Goal: Task Accomplishment & Management: Use online tool/utility

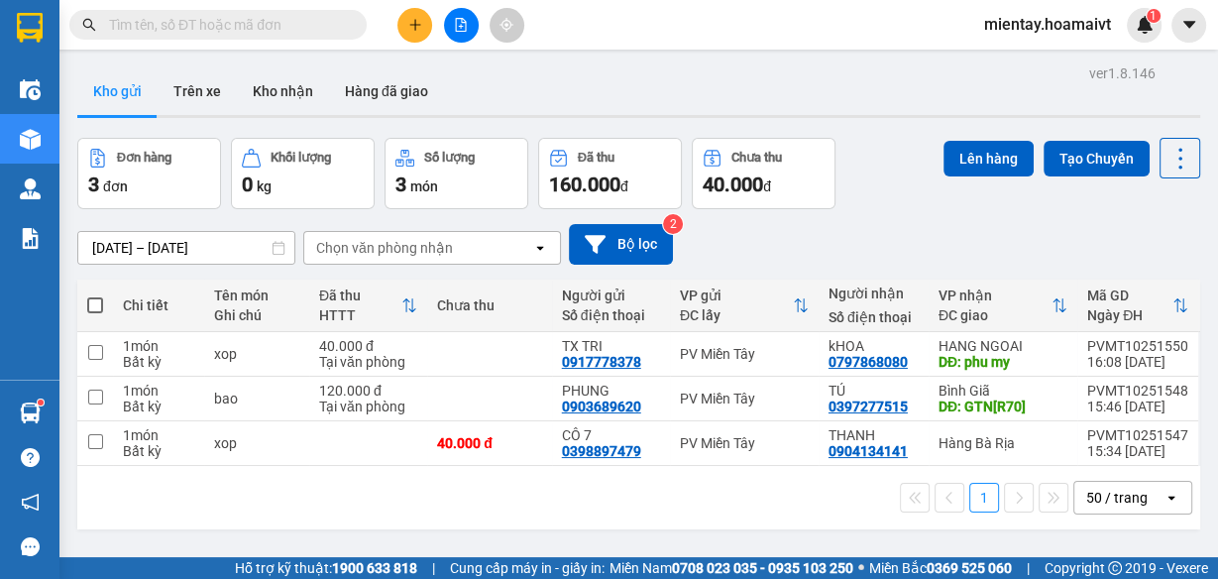
click at [427, 247] on div "Chọn văn phòng nhận" at bounding box center [384, 248] width 137 height 20
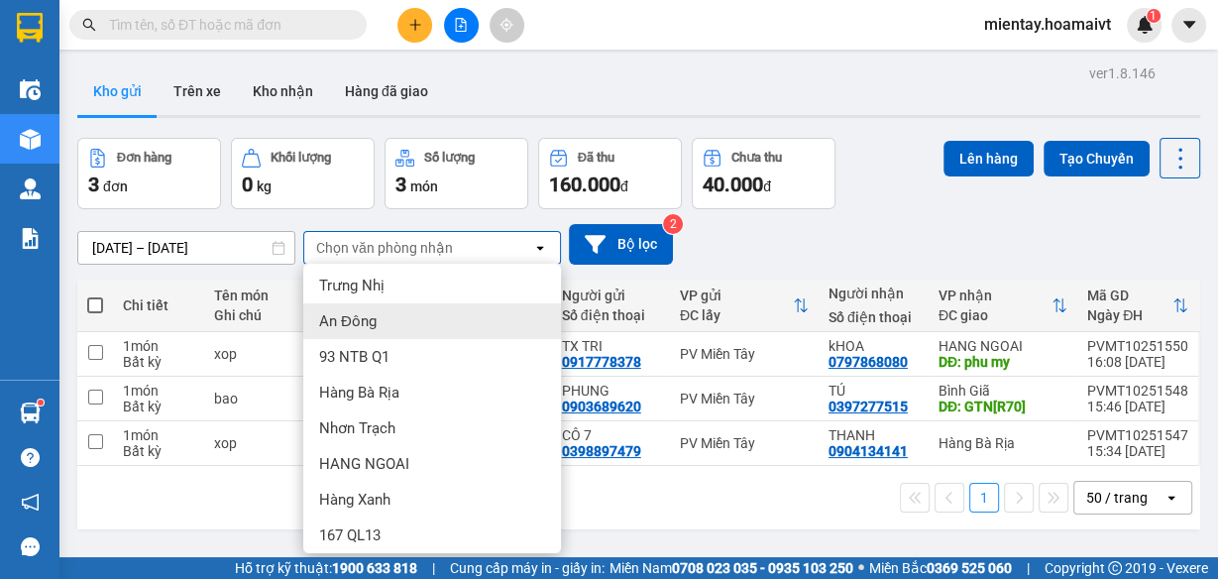
scroll to position [190, 0]
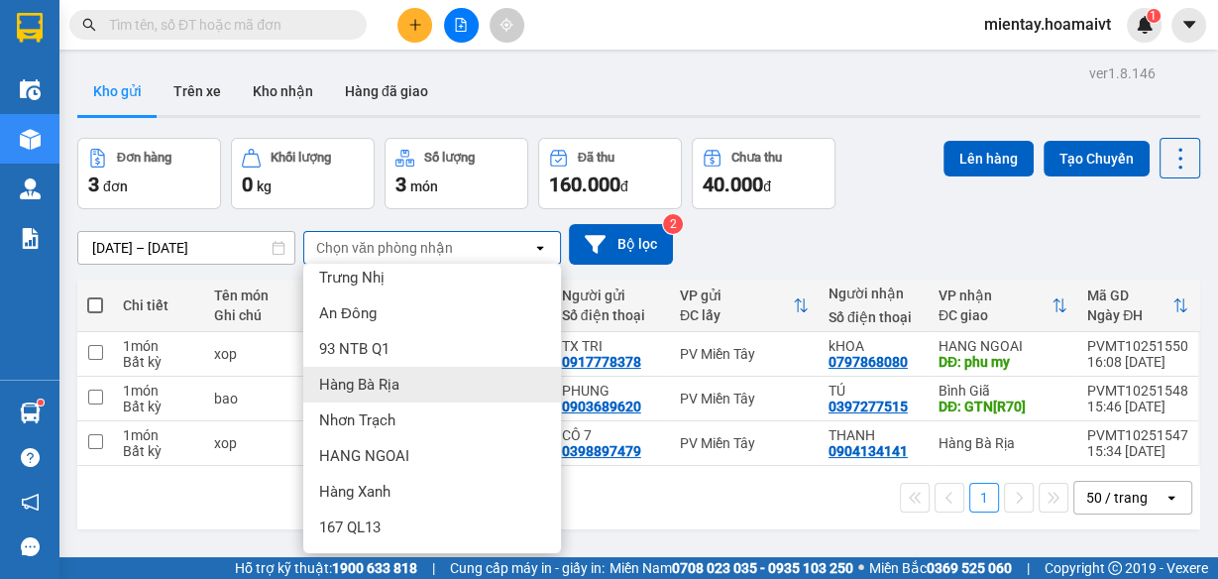
click at [396, 378] on span "Hàng Bà Rịa" at bounding box center [359, 385] width 80 height 20
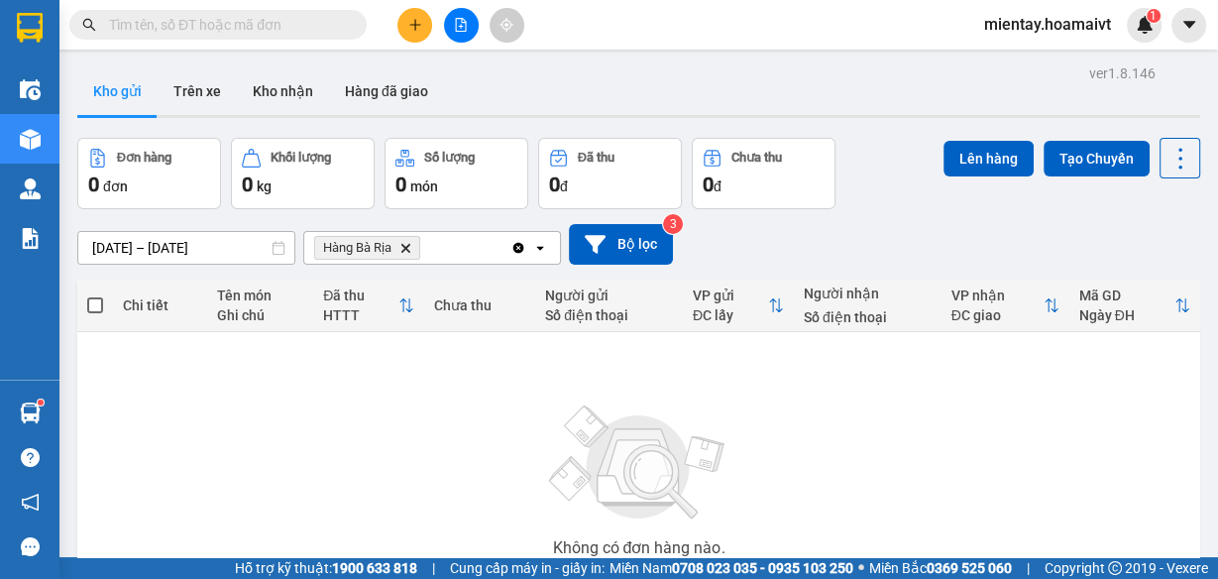
click at [406, 251] on icon "Delete" at bounding box center [405, 248] width 12 height 12
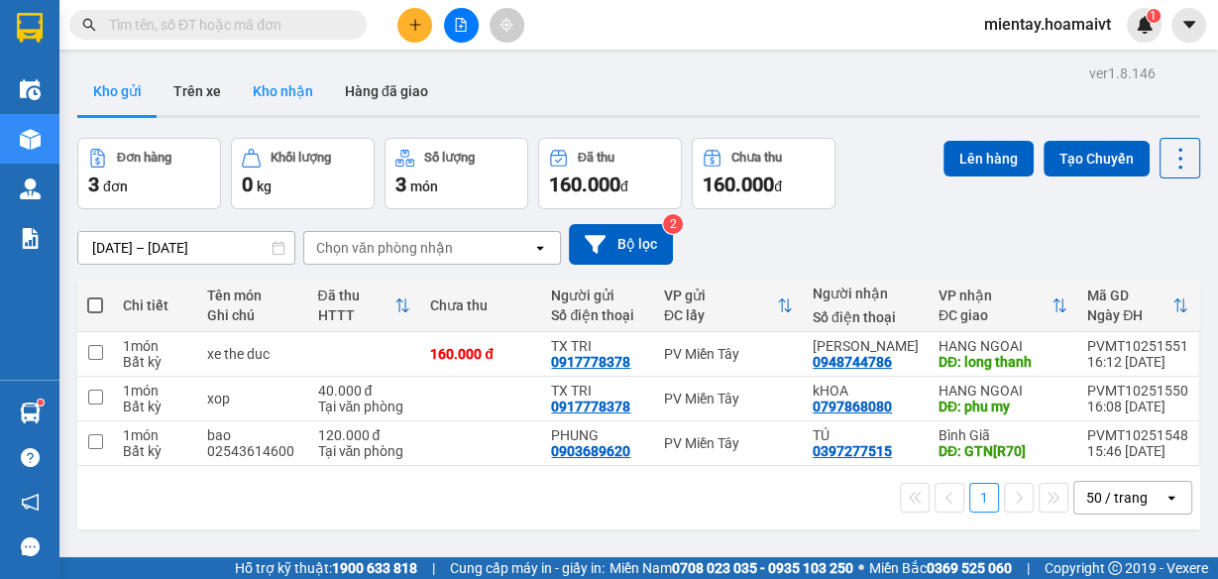
click at [283, 89] on button "Kho nhận" at bounding box center [283, 91] width 92 height 48
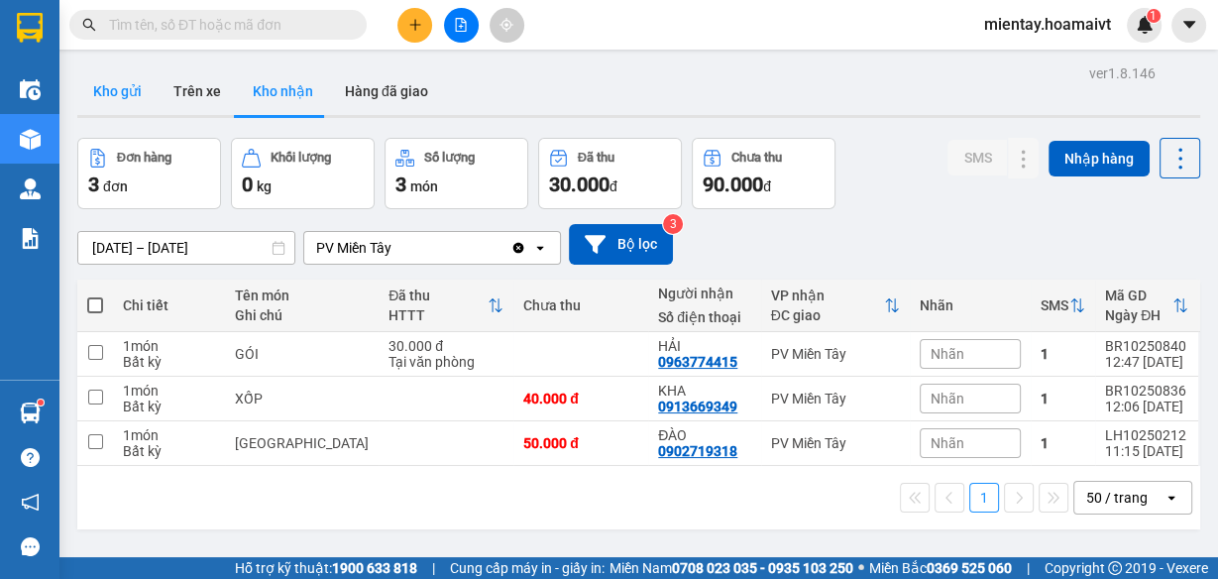
click at [128, 92] on button "Kho gửi" at bounding box center [117, 91] width 80 height 48
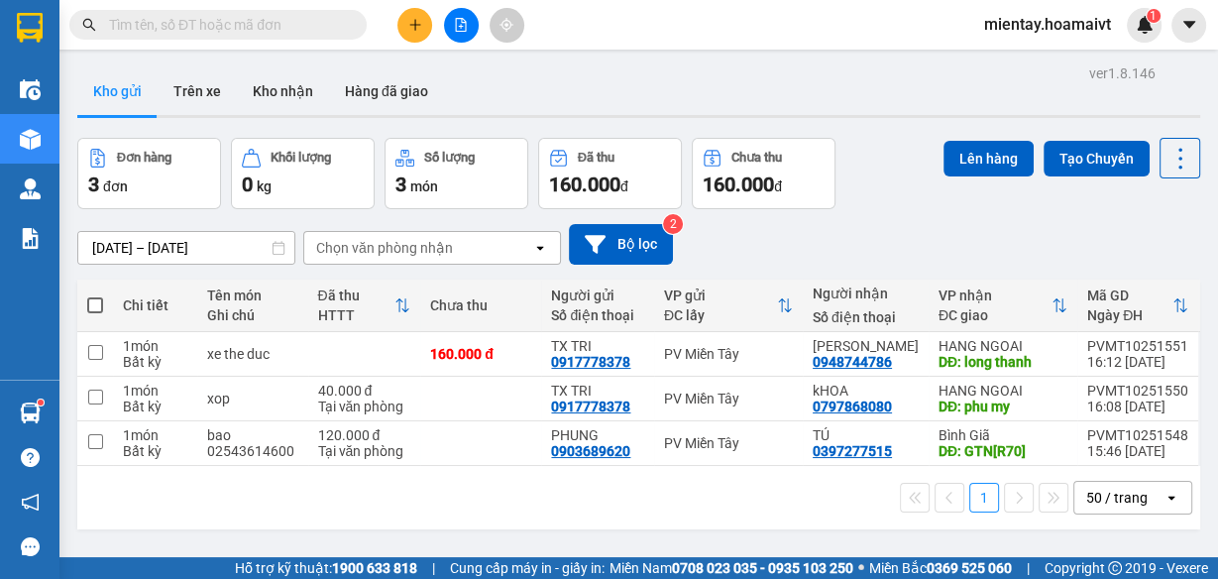
click at [406, 248] on div "Chọn văn phòng nhận" at bounding box center [384, 248] width 137 height 20
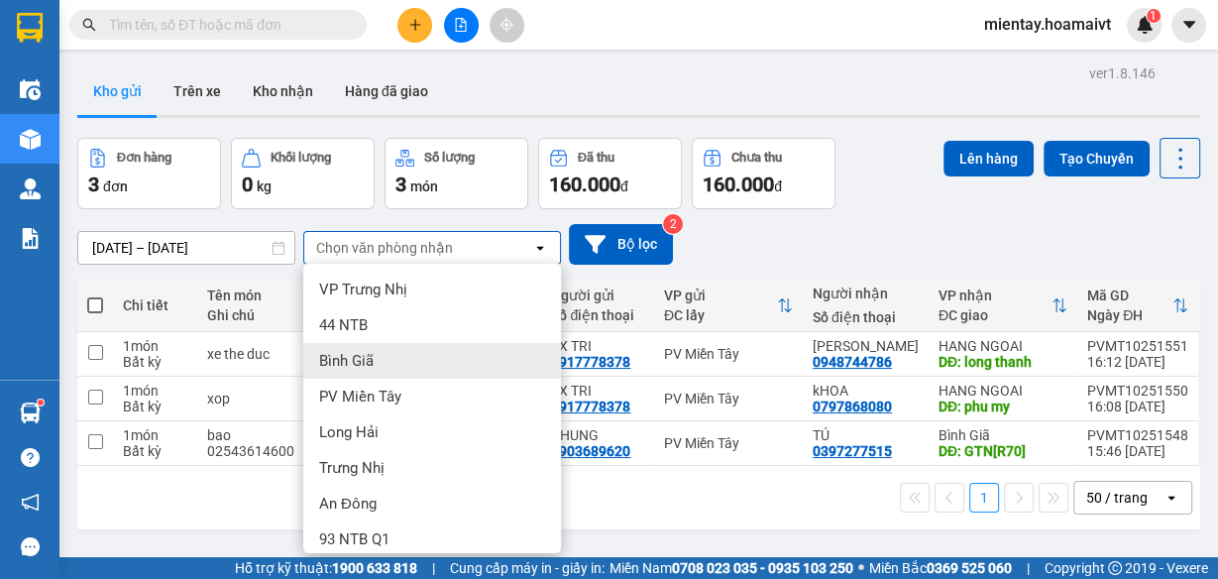
click at [385, 358] on div "Bình Giã" at bounding box center [432, 361] width 258 height 36
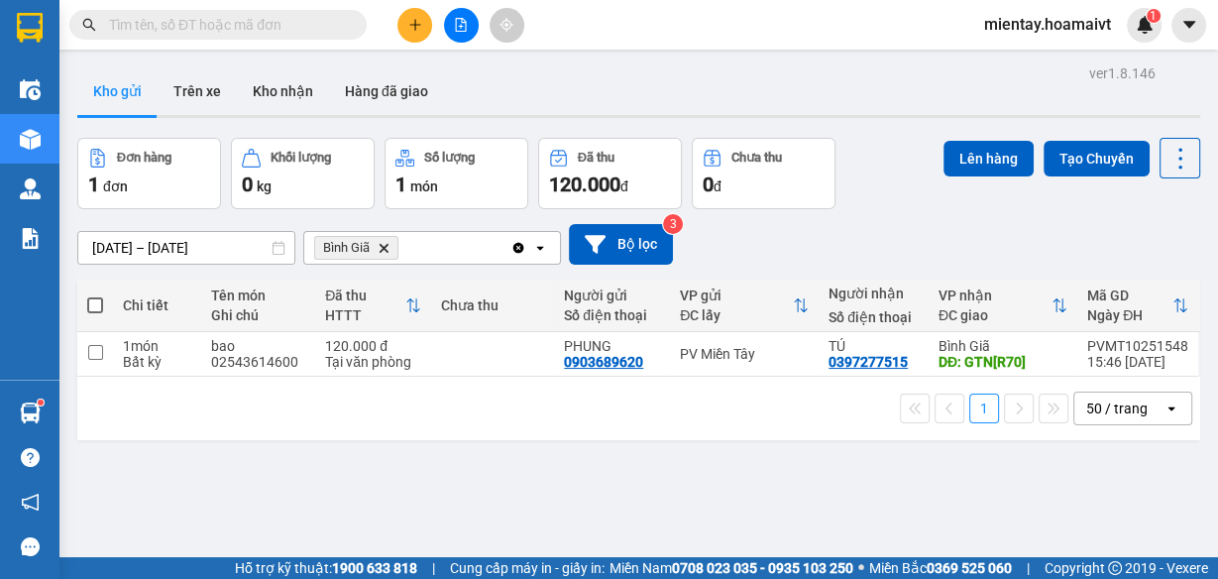
click at [98, 305] on span at bounding box center [95, 305] width 16 height 16
click at [95, 295] on input "checkbox" at bounding box center [95, 295] width 0 height 0
checkbox input "true"
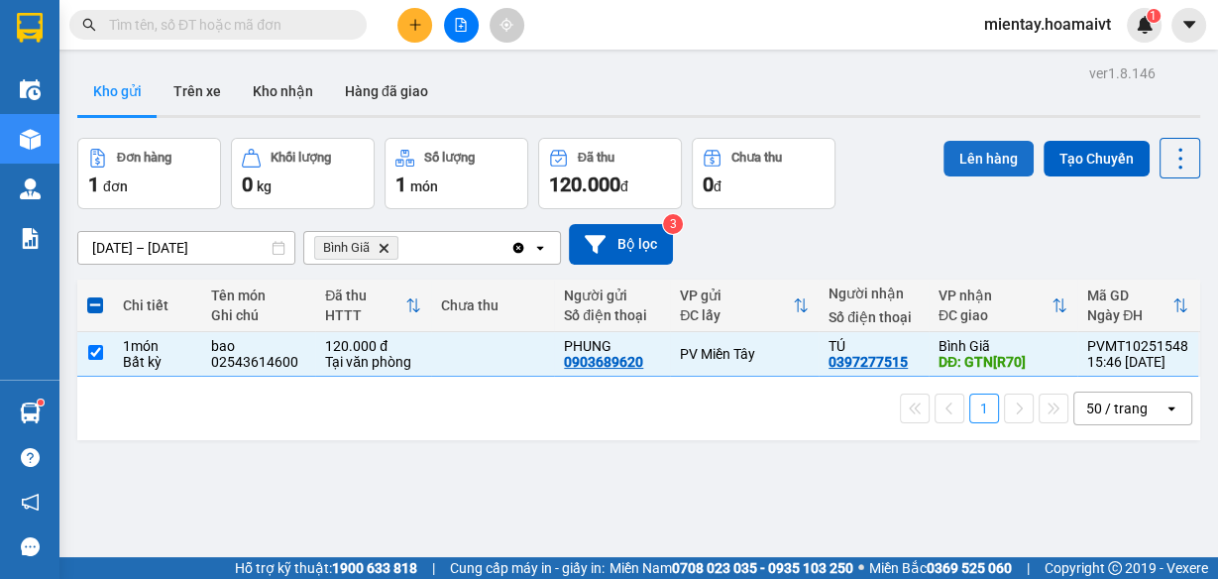
click at [972, 155] on button "Lên hàng" at bounding box center [988, 159] width 90 height 36
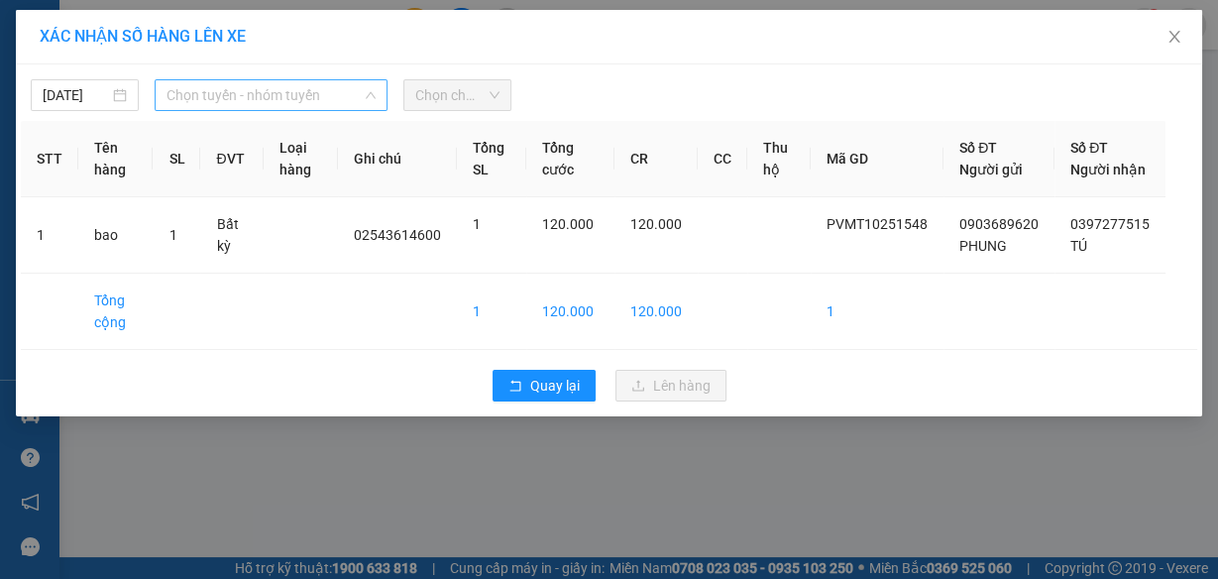
click at [236, 90] on span "Chọn tuyến - nhóm tuyến" at bounding box center [270, 95] width 209 height 30
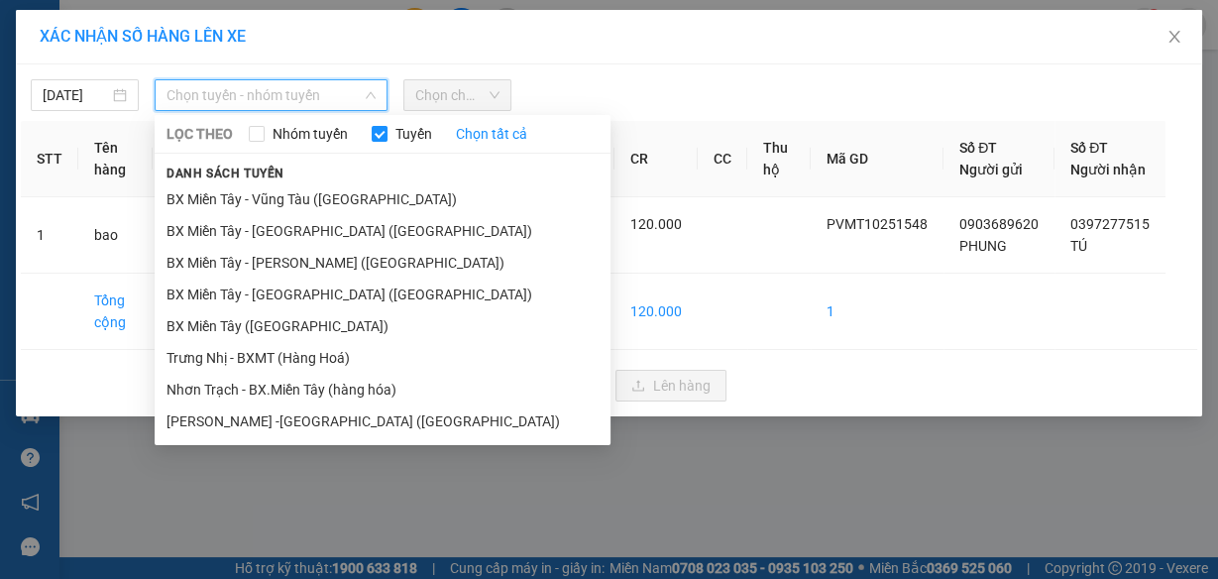
click at [305, 202] on li "BX Miền Tây - Vũng Tàu ([GEOGRAPHIC_DATA])" at bounding box center [383, 199] width 456 height 32
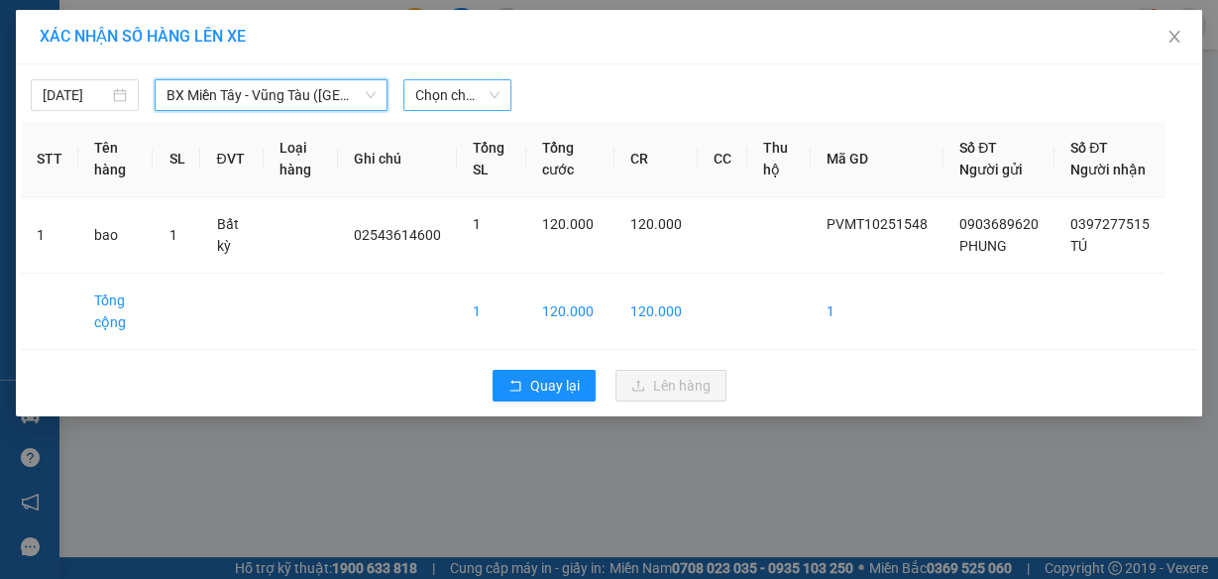
click at [458, 89] on span "Chọn chuyến" at bounding box center [457, 95] width 84 height 30
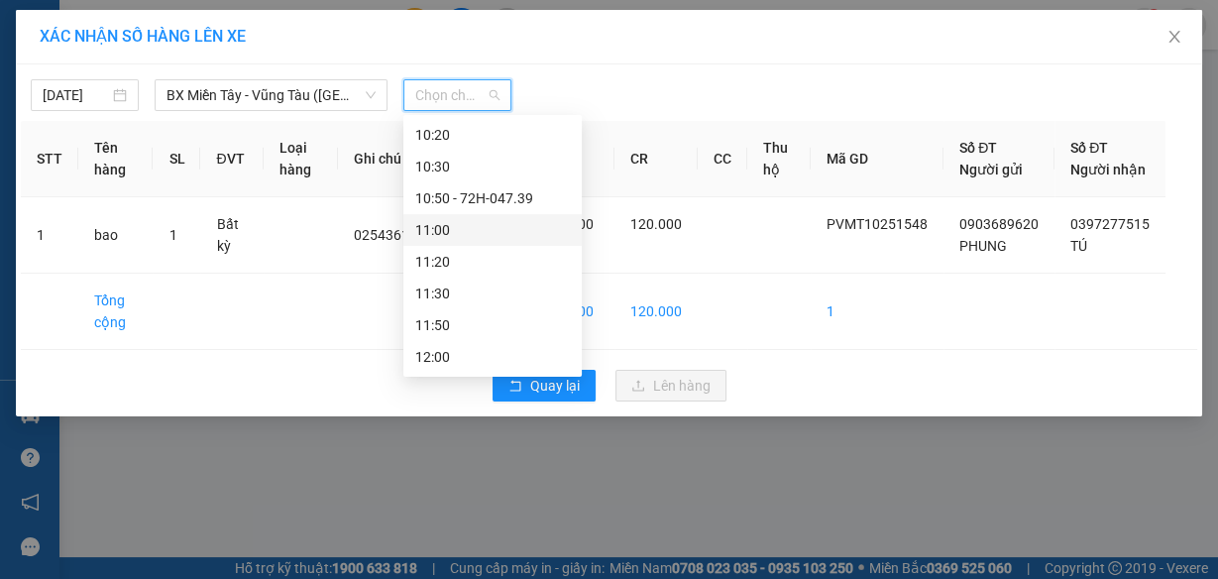
scroll to position [1110, 0]
click at [466, 289] on div "16:30" at bounding box center [492, 293] width 155 height 22
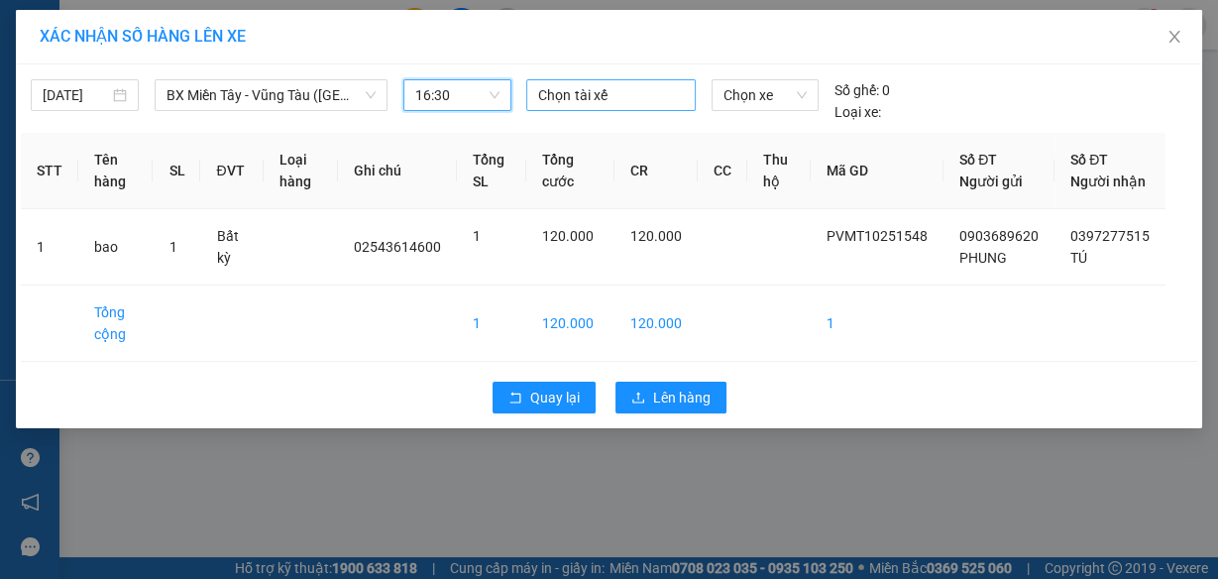
click at [595, 95] on div at bounding box center [610, 95] width 159 height 24
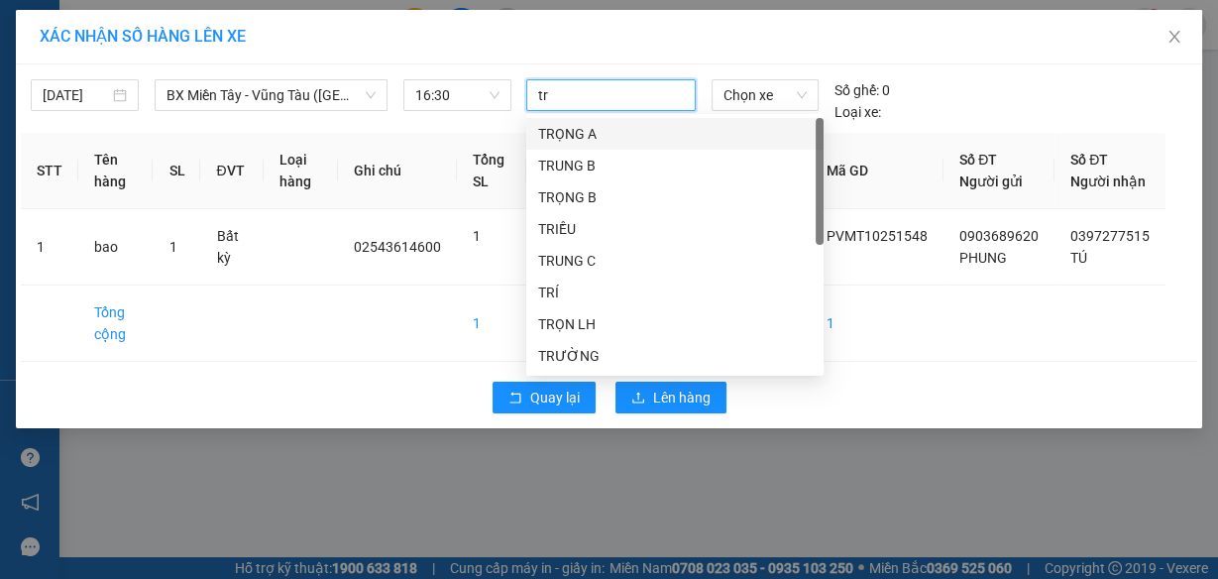
type input "tri"
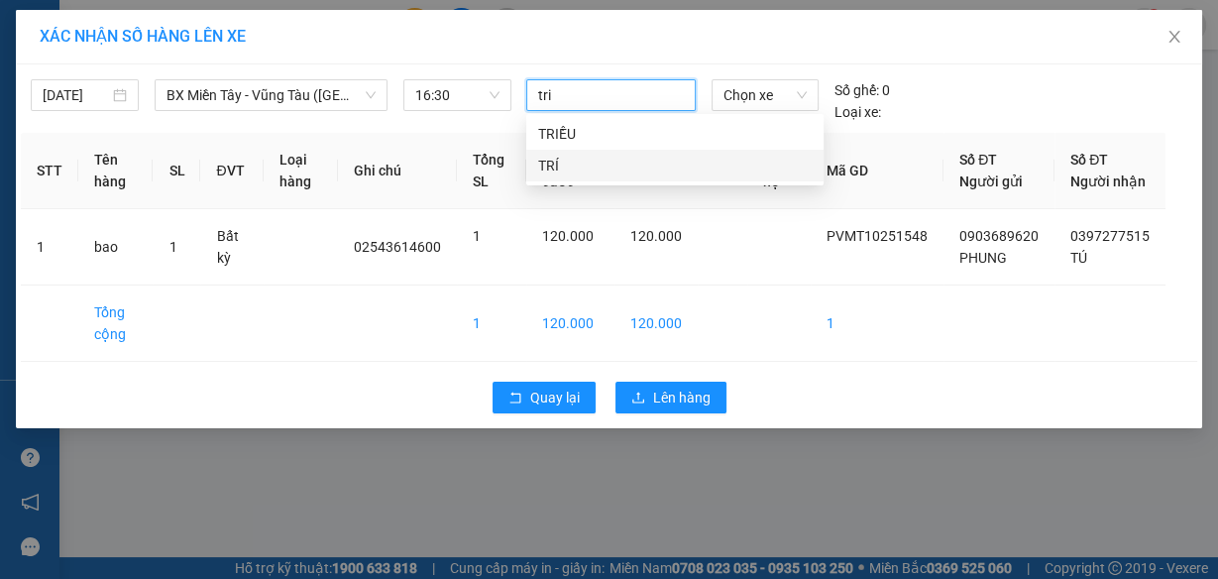
click at [560, 165] on div "TRÍ" at bounding box center [674, 166] width 273 height 22
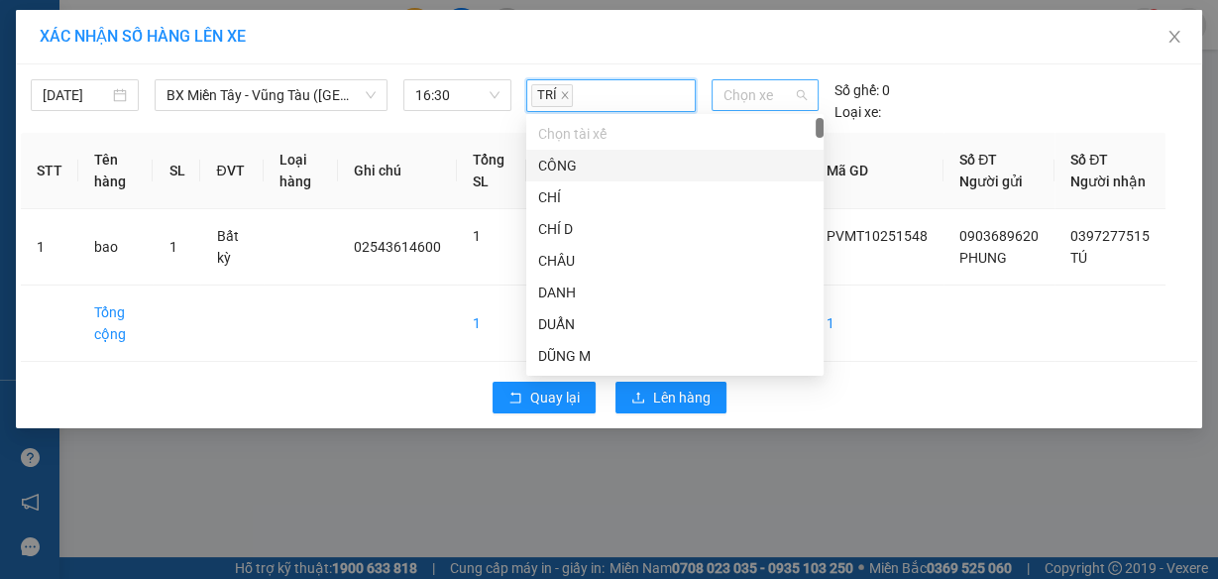
click at [757, 100] on span "Chọn xe" at bounding box center [764, 95] width 83 height 30
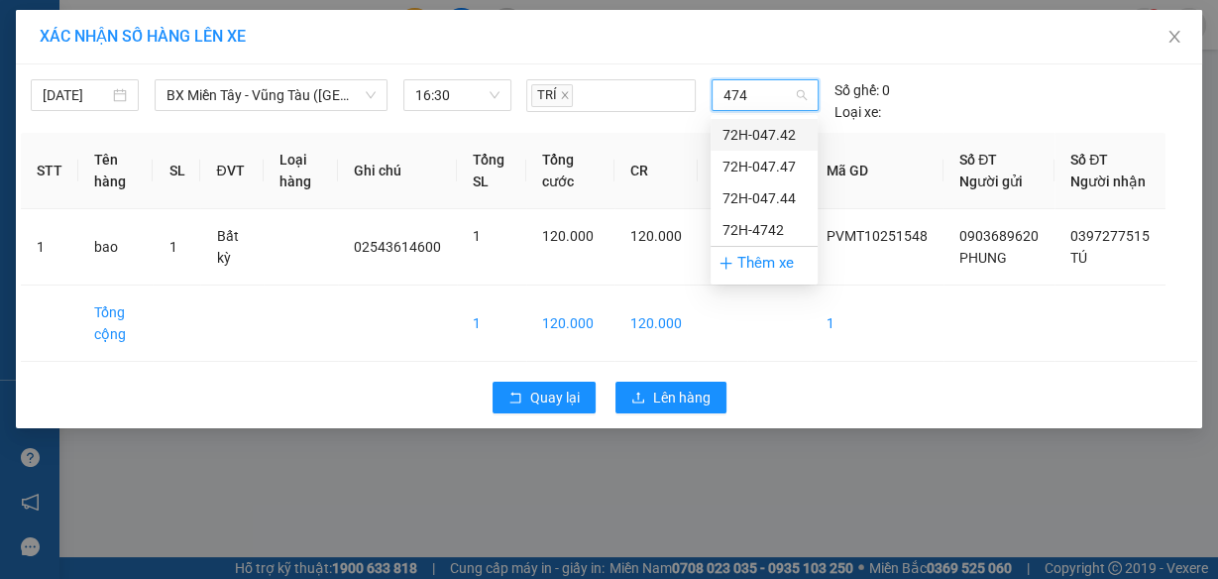
type input "4742"
click at [771, 122] on div "72H-047.42" at bounding box center [763, 135] width 107 height 32
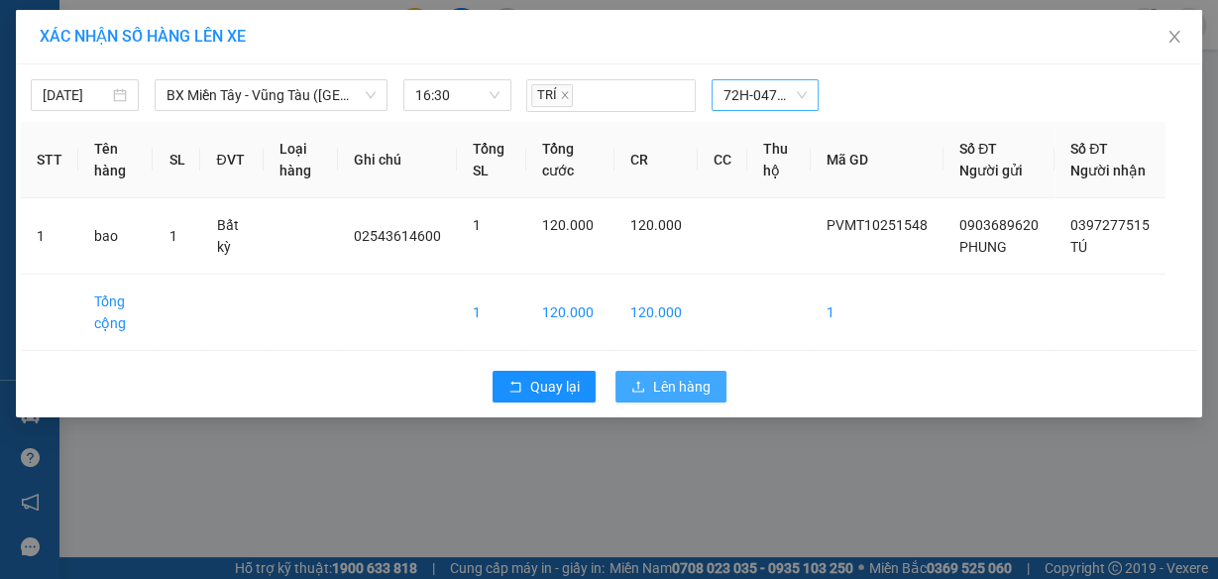
click at [686, 397] on span "Lên hàng" at bounding box center [681, 387] width 57 height 22
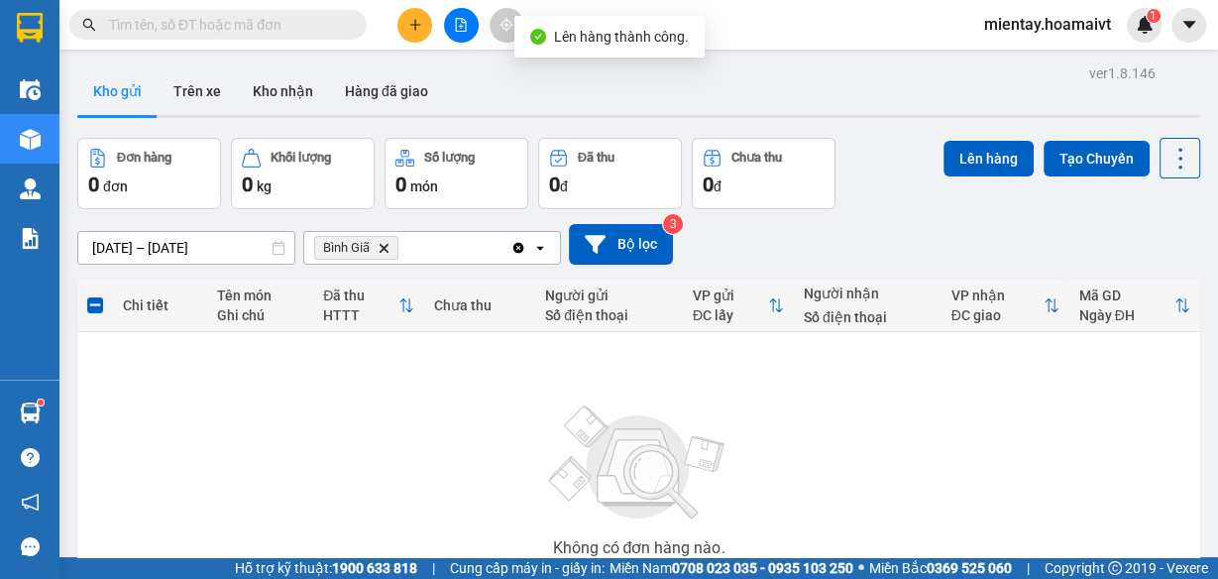
click at [385, 246] on icon "Bình Giã, close by backspace" at bounding box center [383, 247] width 9 height 9
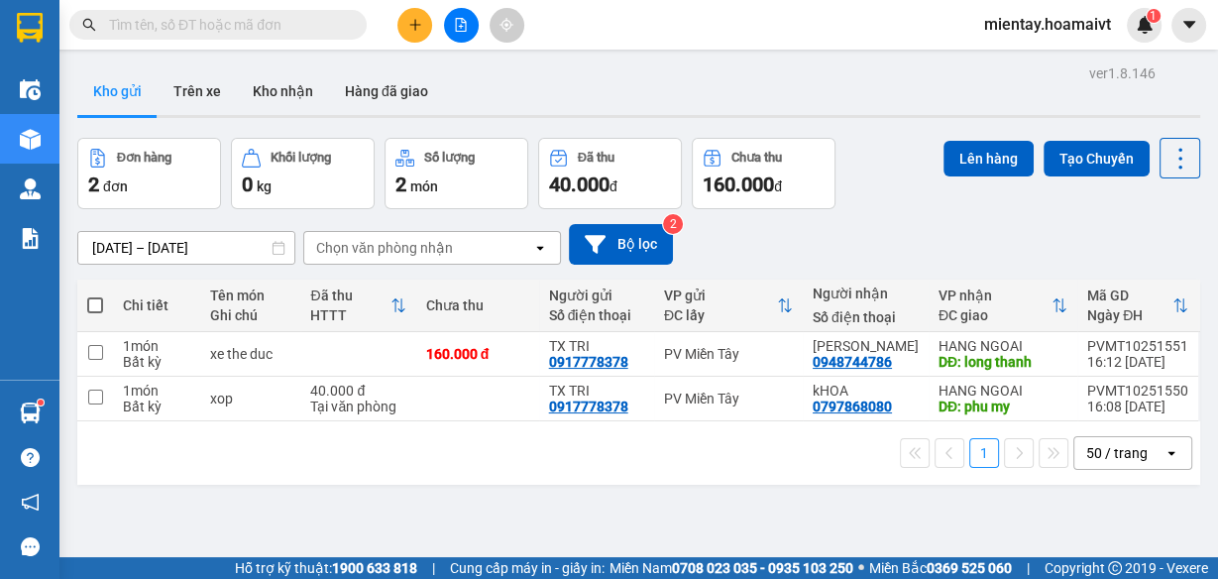
click at [413, 243] on div "Chọn văn phòng nhận" at bounding box center [384, 248] width 137 height 20
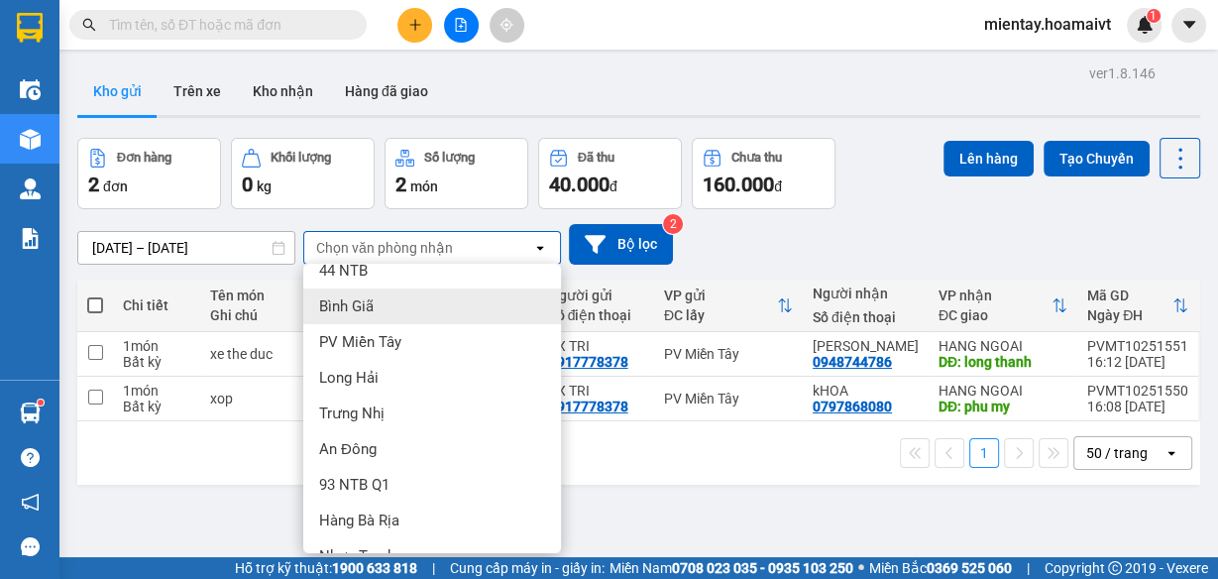
scroll to position [190, 0]
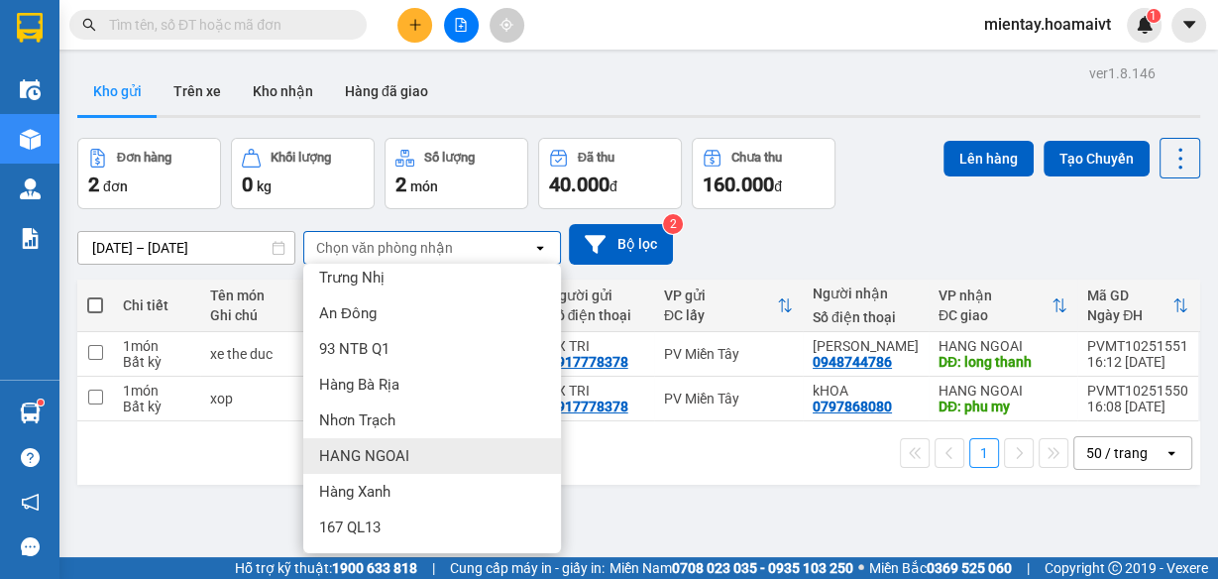
click at [401, 451] on span "HANG NGOAI" at bounding box center [364, 456] width 90 height 20
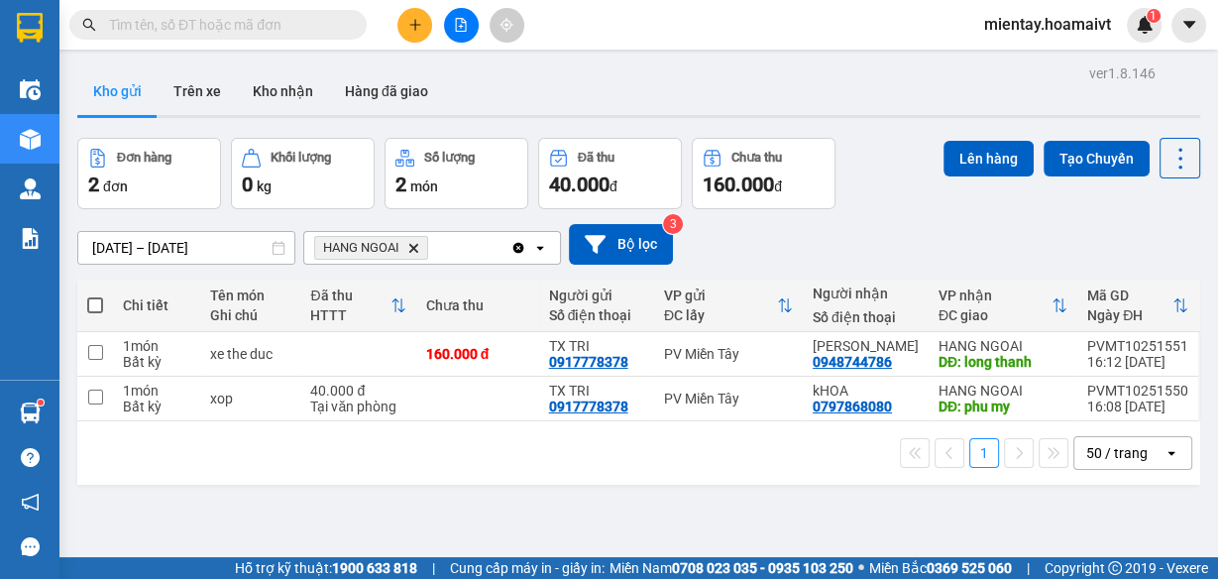
drag, startPoint x: 89, startPoint y: 301, endPoint x: 172, endPoint y: 273, distance: 87.7
click at [93, 299] on span at bounding box center [95, 305] width 16 height 16
click at [95, 295] on input "checkbox" at bounding box center [95, 295] width 0 height 0
checkbox input "true"
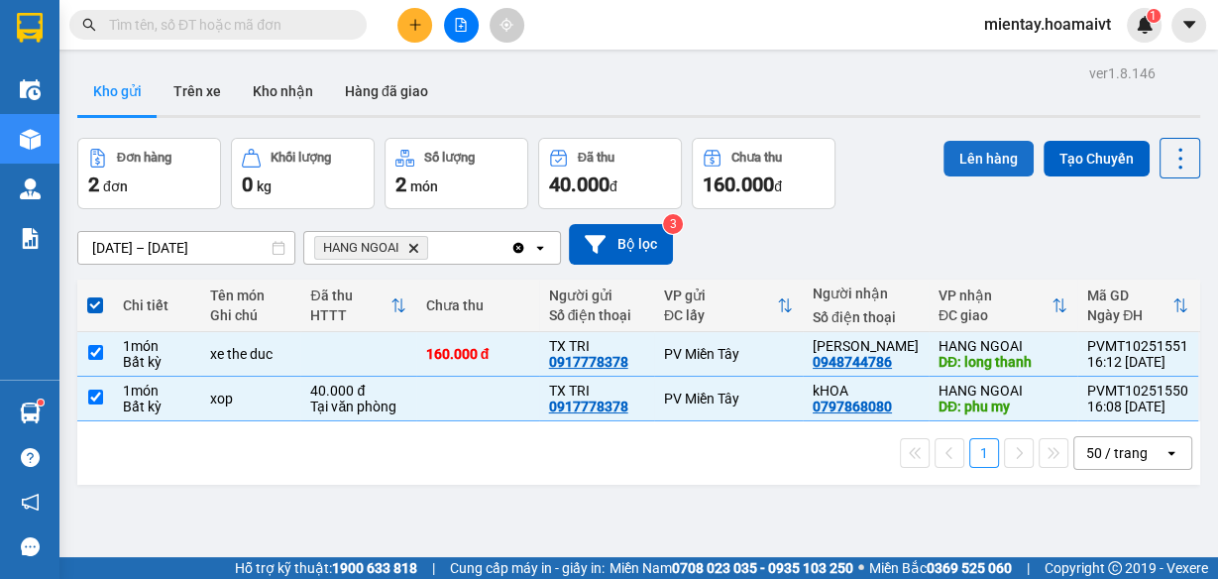
click at [962, 152] on button "Lên hàng" at bounding box center [988, 159] width 90 height 36
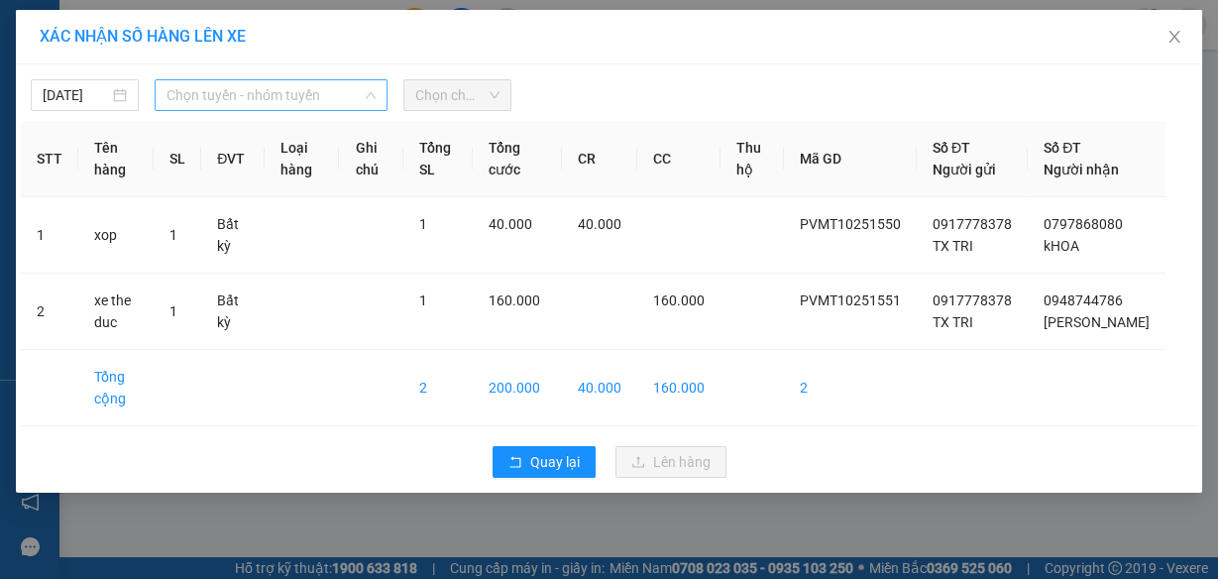
click at [334, 92] on span "Chọn tuyến - nhóm tuyến" at bounding box center [270, 95] width 209 height 30
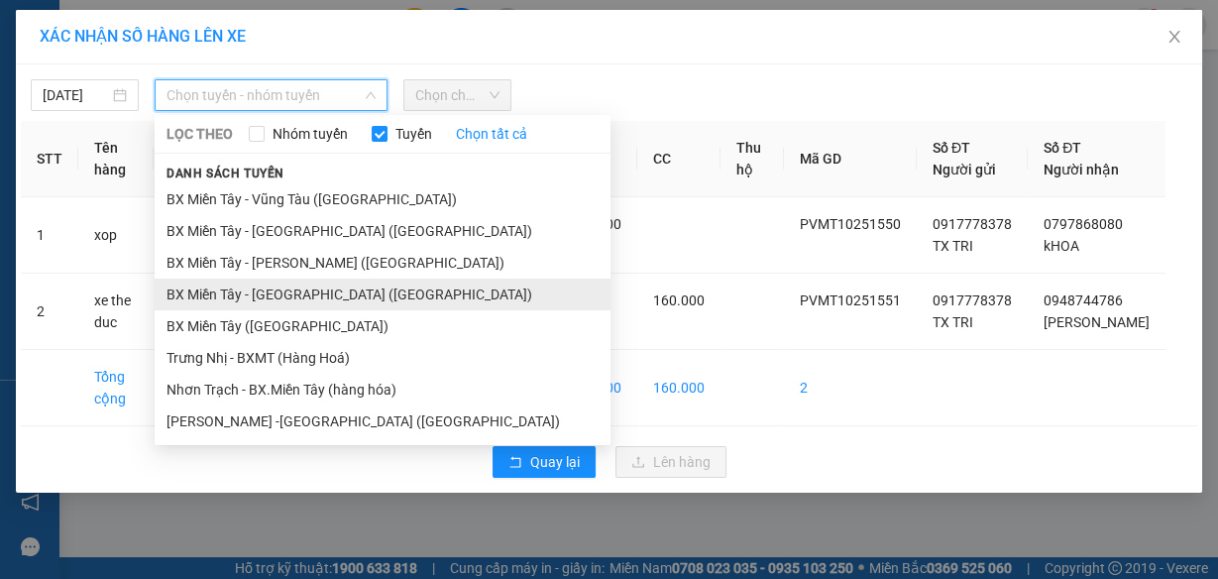
drag, startPoint x: 299, startPoint y: 319, endPoint x: 317, endPoint y: 281, distance: 41.7
click at [303, 306] on ul "BX Miền Tây - [GEOGRAPHIC_DATA] ([GEOGRAPHIC_DATA]) [GEOGRAPHIC_DATA] - [GEOGRA…" at bounding box center [383, 310] width 456 height 254
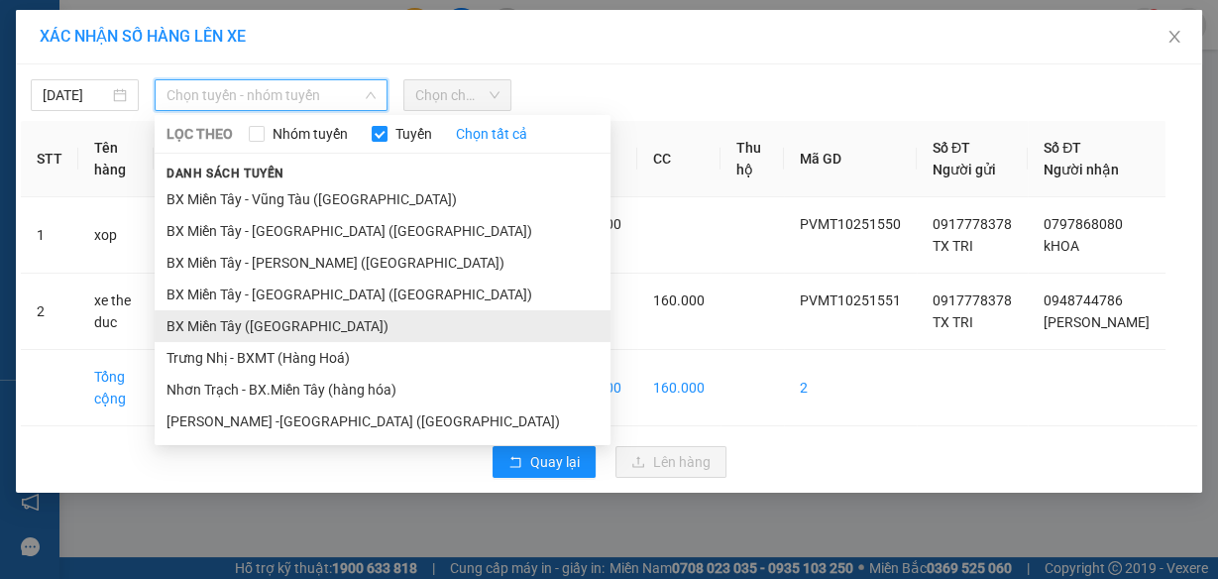
click at [290, 321] on li "BX Miền Tây ([GEOGRAPHIC_DATA])" at bounding box center [383, 326] width 456 height 32
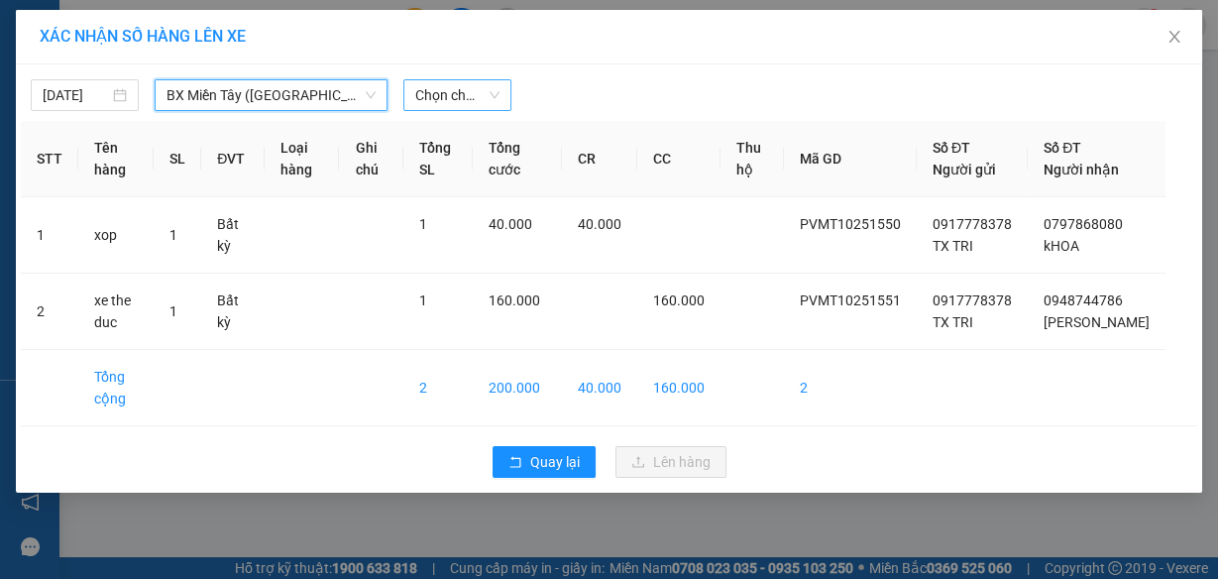
click at [468, 86] on span "Chọn chuyến" at bounding box center [457, 95] width 84 height 30
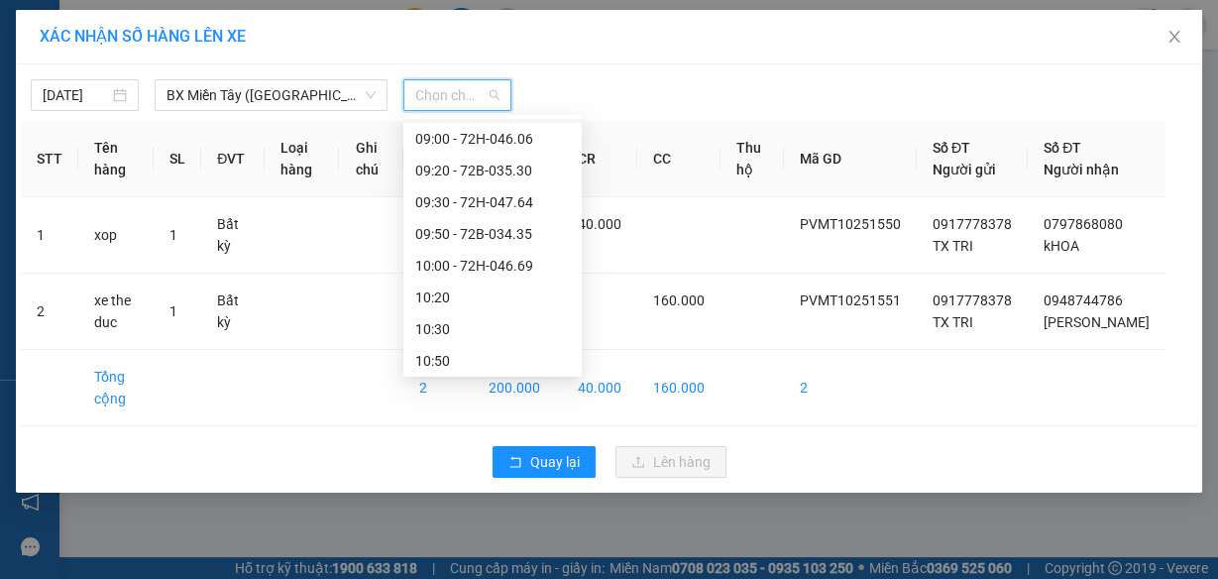
scroll to position [476, 0]
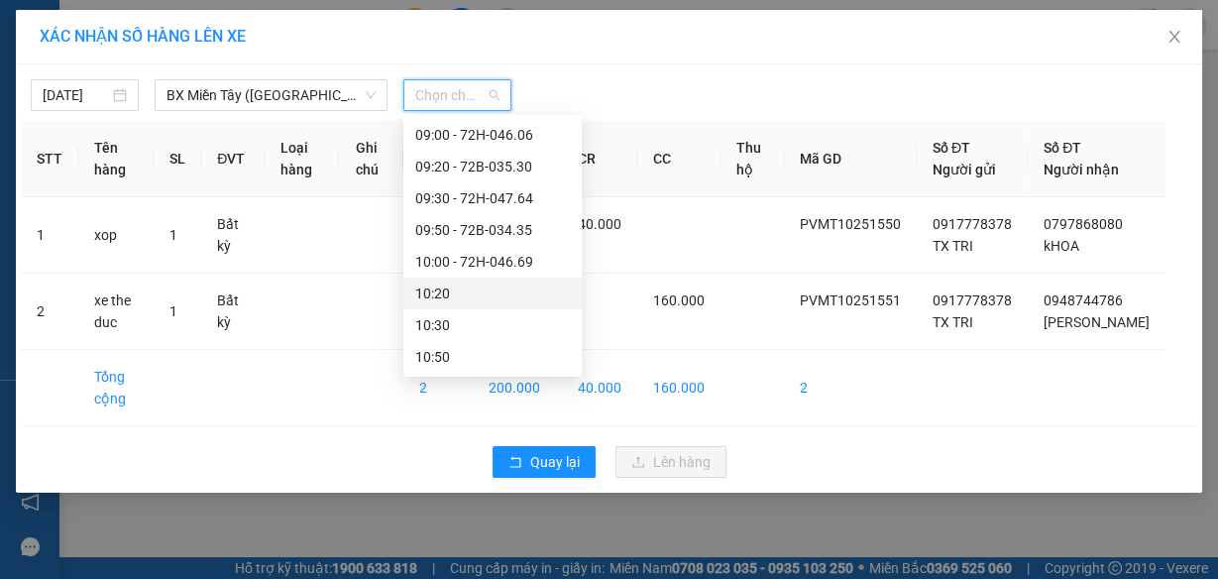
drag, startPoint x: 470, startPoint y: 289, endPoint x: 501, endPoint y: 203, distance: 91.9
click at [470, 282] on div "10:20" at bounding box center [492, 293] width 155 height 22
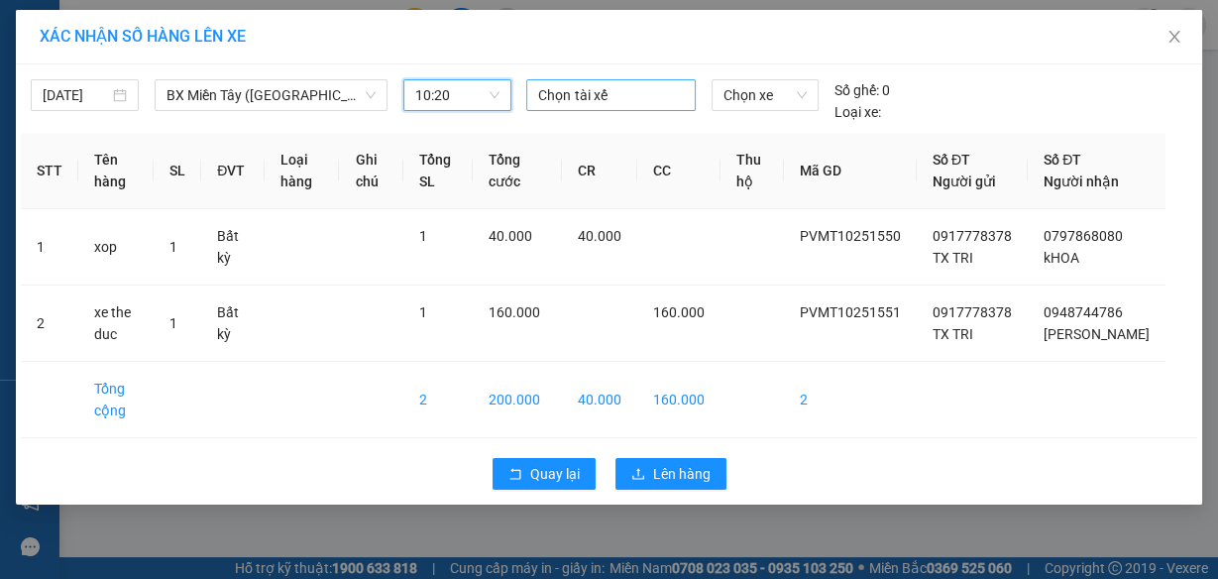
click at [608, 89] on div at bounding box center [610, 95] width 159 height 24
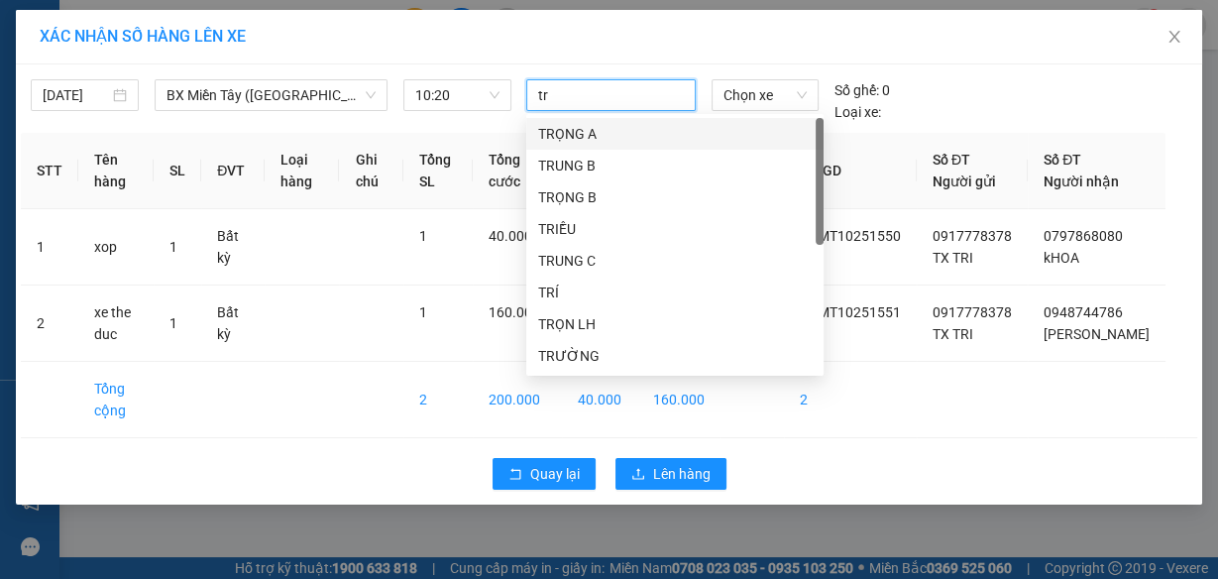
type input "tri"
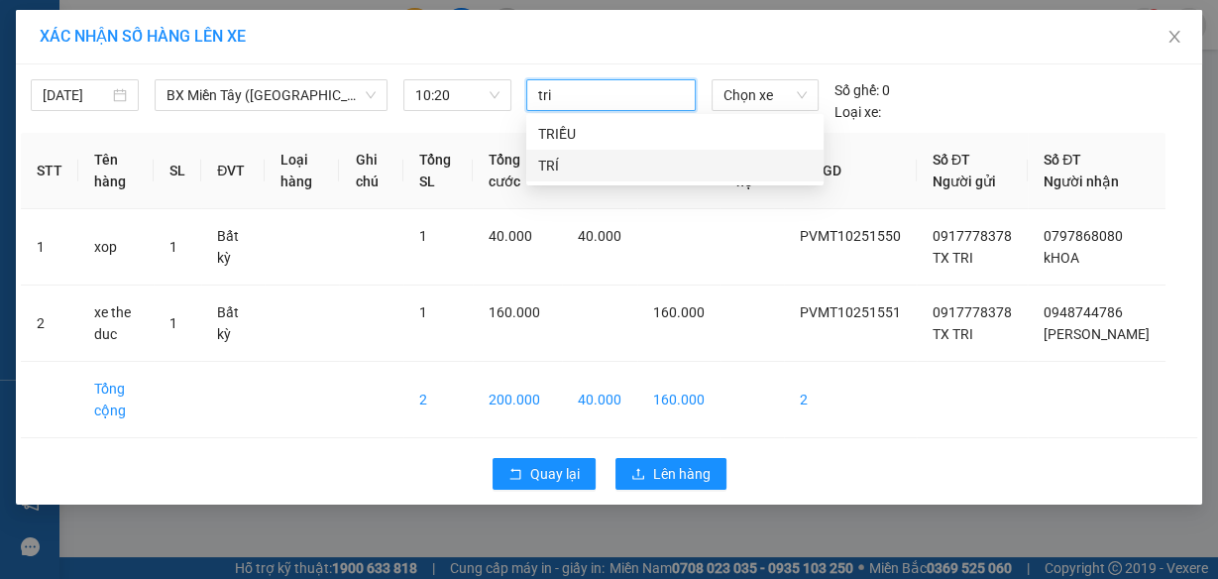
click at [560, 158] on div "TRÍ" at bounding box center [674, 166] width 273 height 22
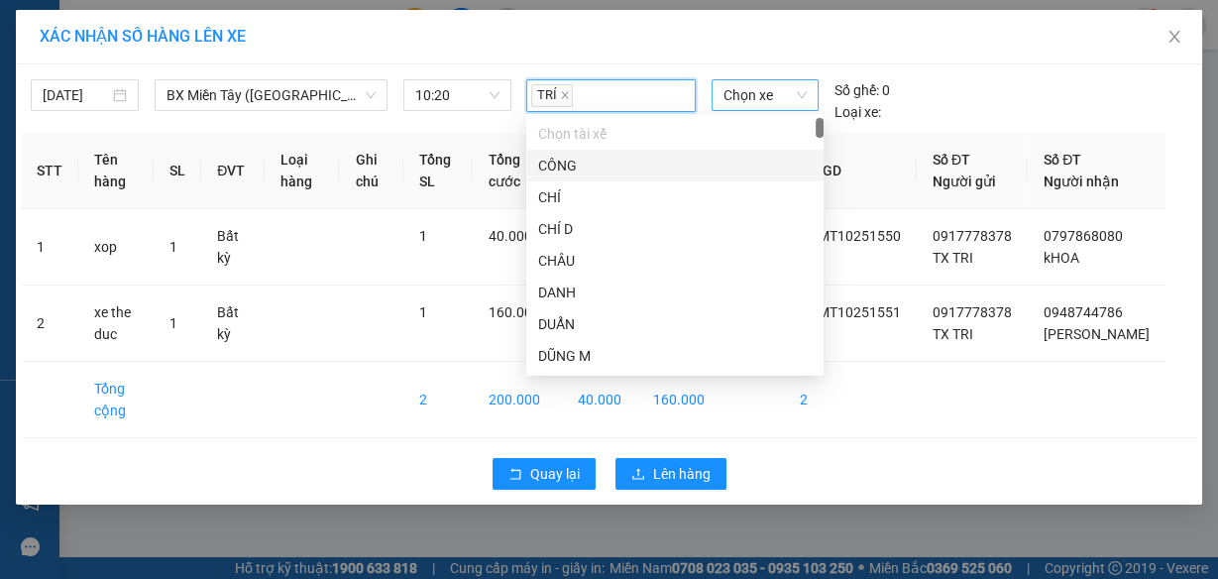
click at [752, 88] on span "Chọn xe" at bounding box center [764, 95] width 83 height 30
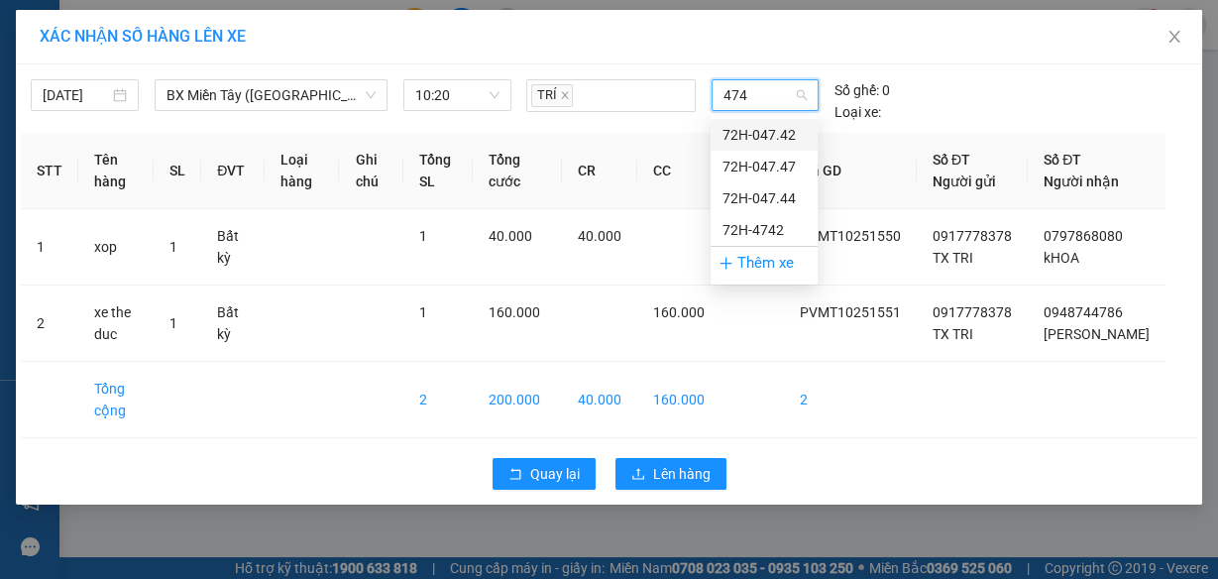
type input "4742"
click at [747, 120] on div "72H-047.42" at bounding box center [763, 135] width 107 height 32
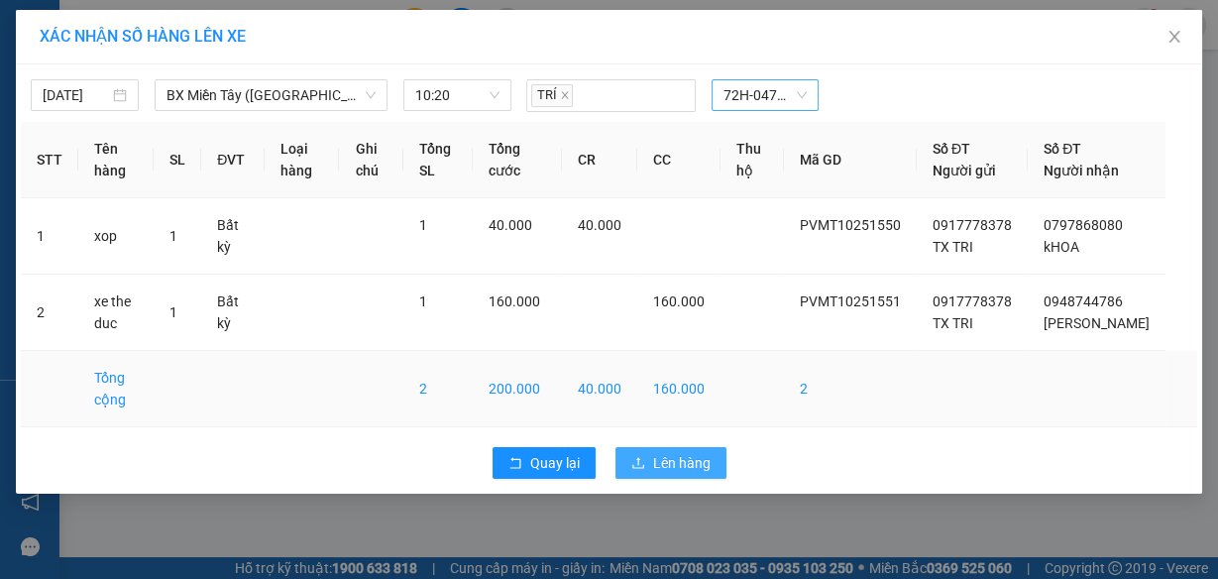
drag, startPoint x: 678, startPoint y: 472, endPoint x: 726, endPoint y: 445, distance: 55.4
click at [689, 462] on div "Quay lại Lên hàng" at bounding box center [609, 463] width 1176 height 52
click at [670, 474] on span "Lên hàng" at bounding box center [681, 463] width 57 height 22
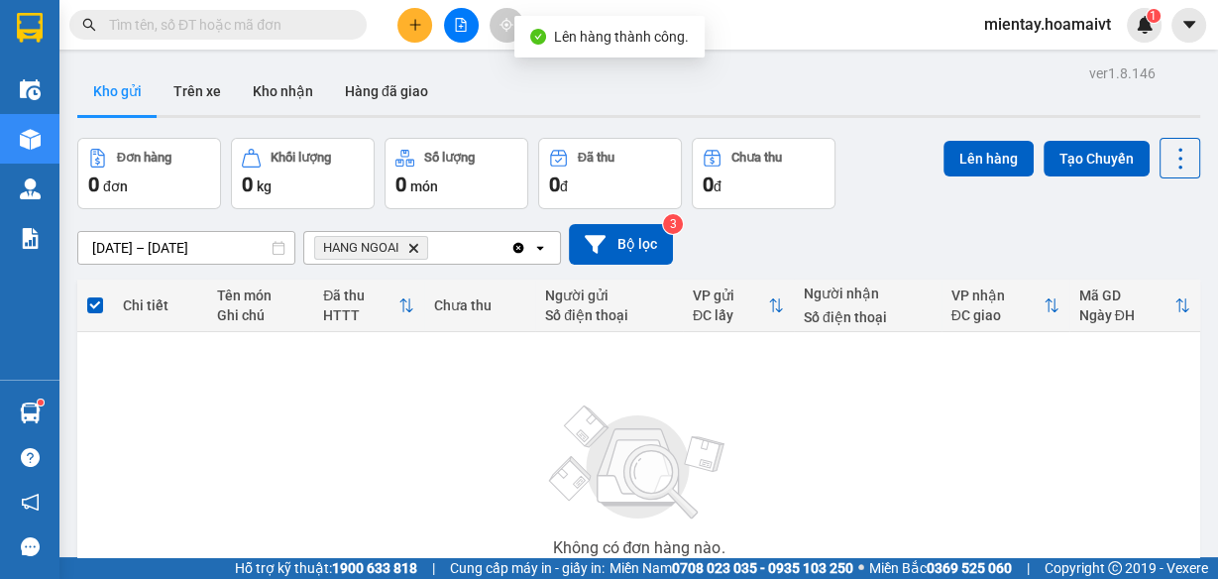
click at [412, 249] on icon "HANG NGOAI, close by backspace" at bounding box center [413, 247] width 9 height 9
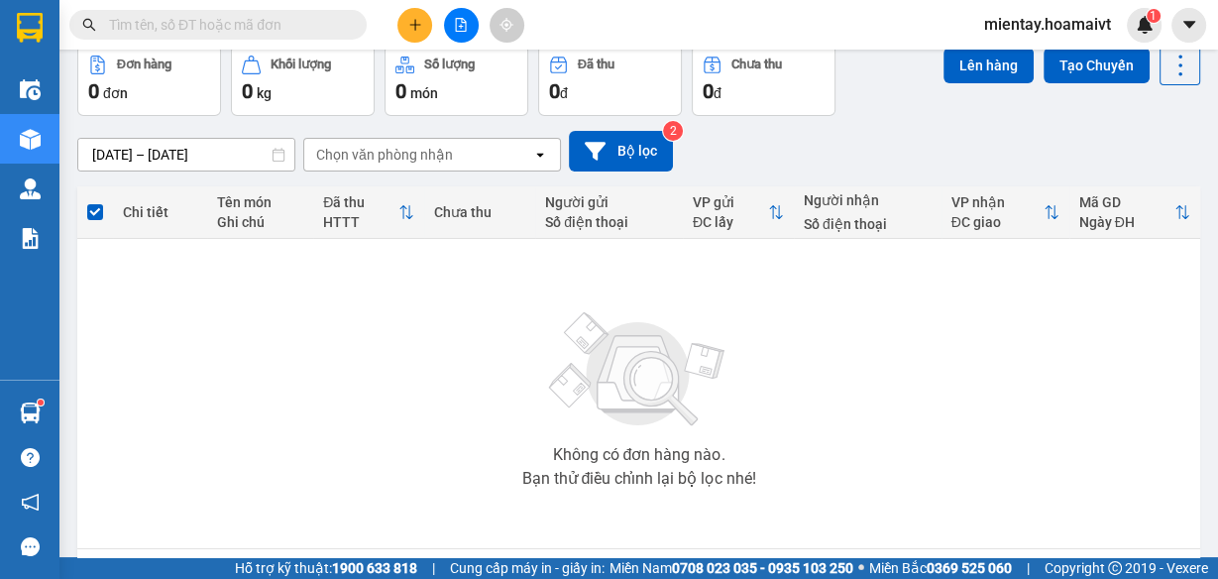
scroll to position [165, 0]
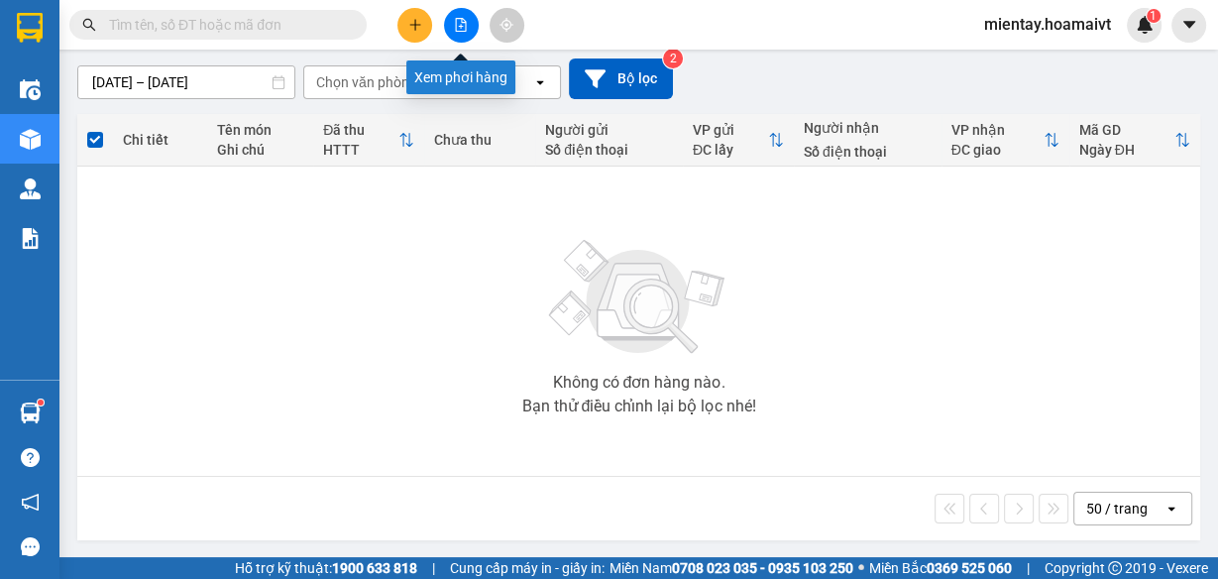
click at [460, 23] on icon "file-add" at bounding box center [461, 25] width 14 height 14
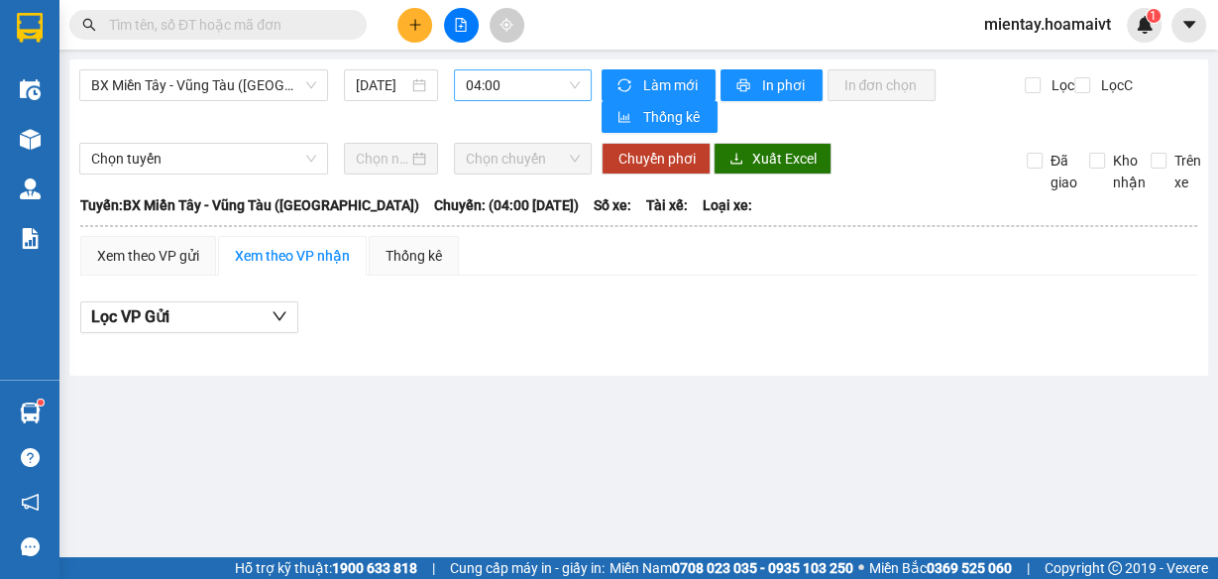
click at [500, 88] on span "04:00" at bounding box center [523, 85] width 115 height 30
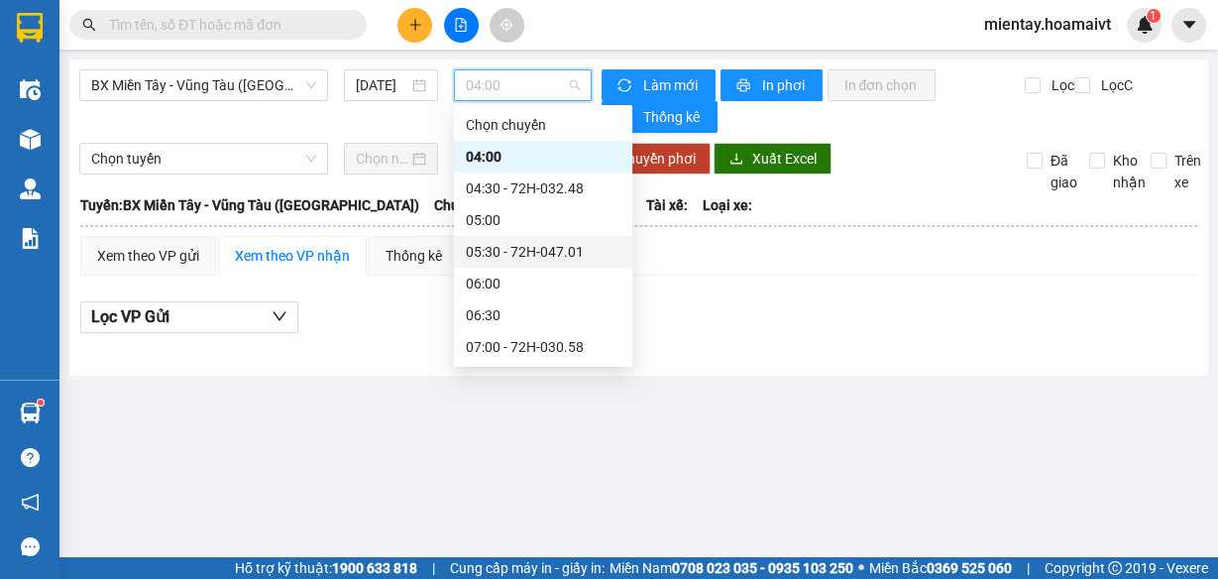
click at [554, 249] on div "05:30 - 72H-047.01" at bounding box center [543, 252] width 155 height 22
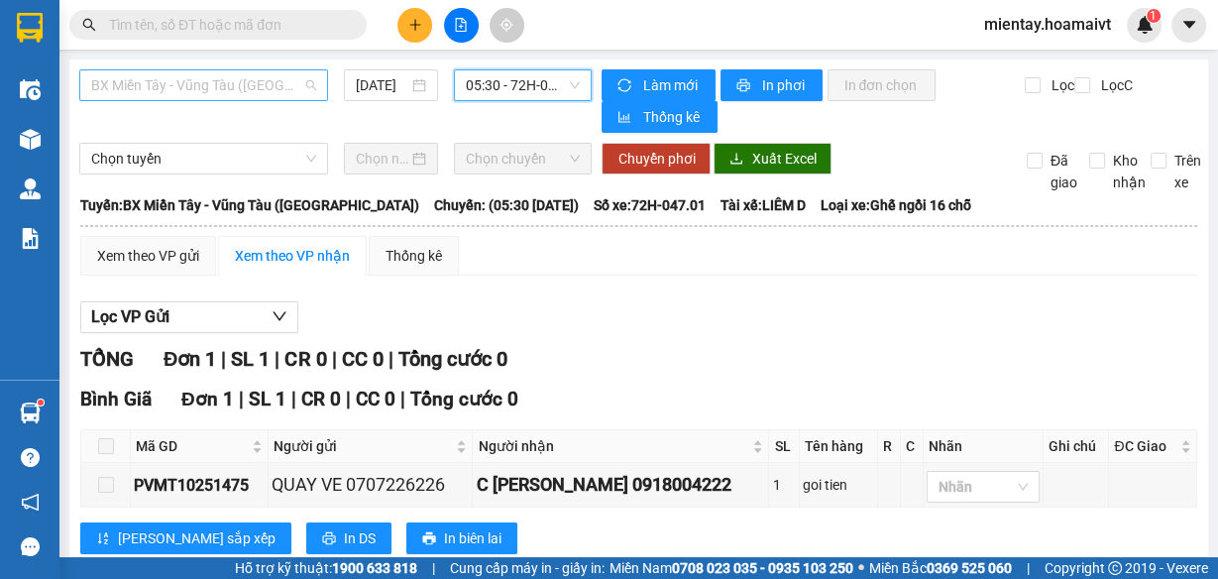
click at [236, 81] on span "BX Miền Tây - Vũng Tàu ([GEOGRAPHIC_DATA])" at bounding box center [203, 85] width 225 height 30
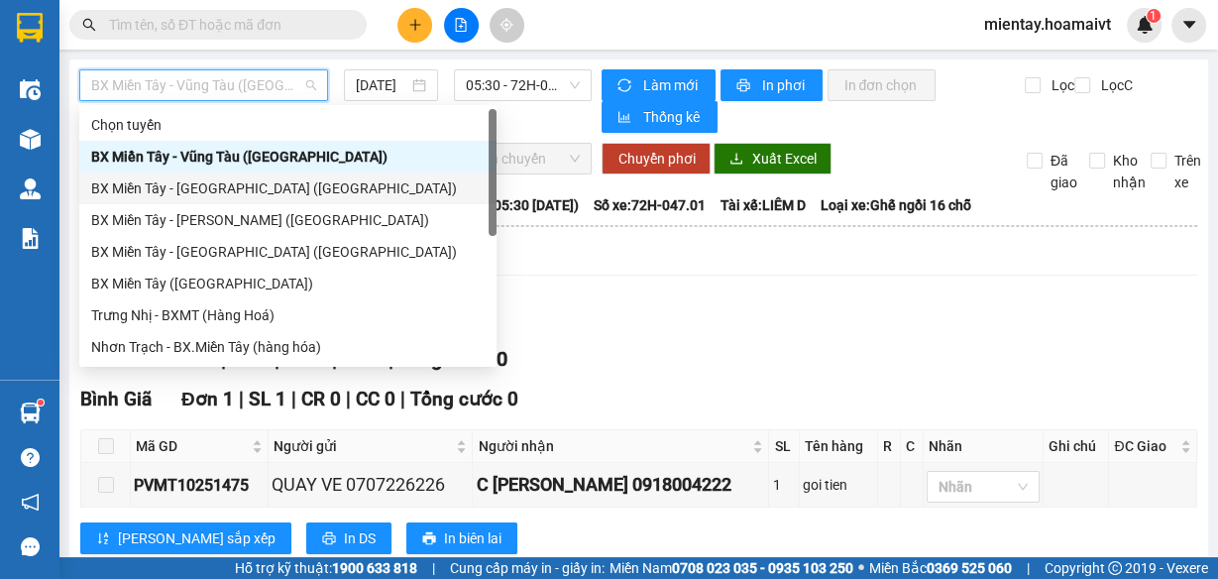
drag, startPoint x: 237, startPoint y: 189, endPoint x: 309, endPoint y: 141, distance: 87.1
click at [240, 185] on div "BX Miền Tây - [GEOGRAPHIC_DATA] ([GEOGRAPHIC_DATA])" at bounding box center [287, 188] width 393 height 22
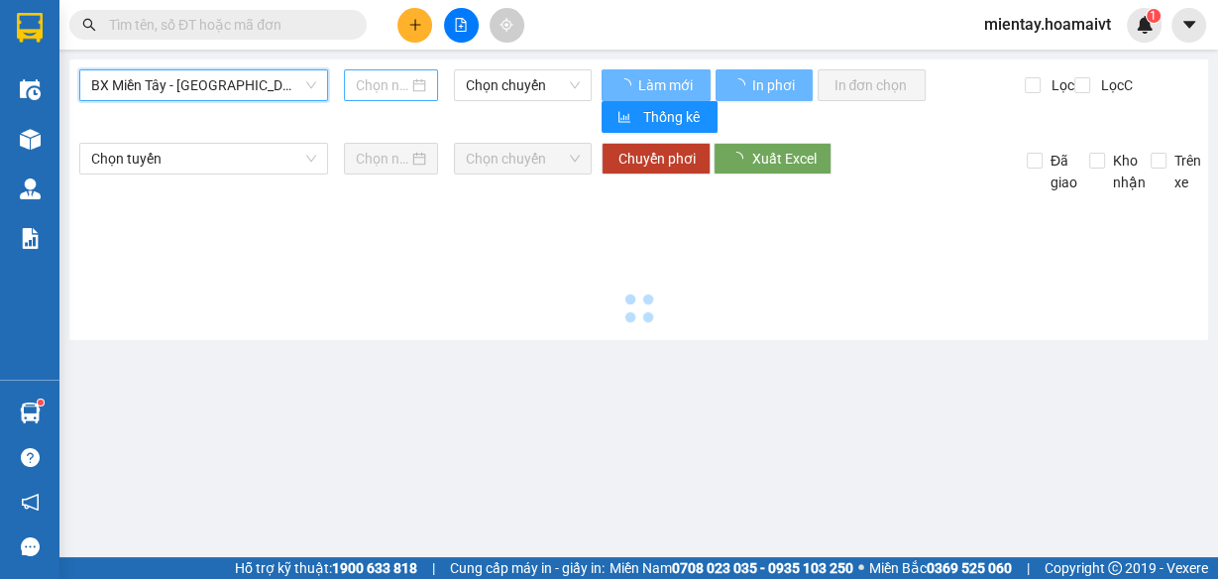
type input "[DATE]"
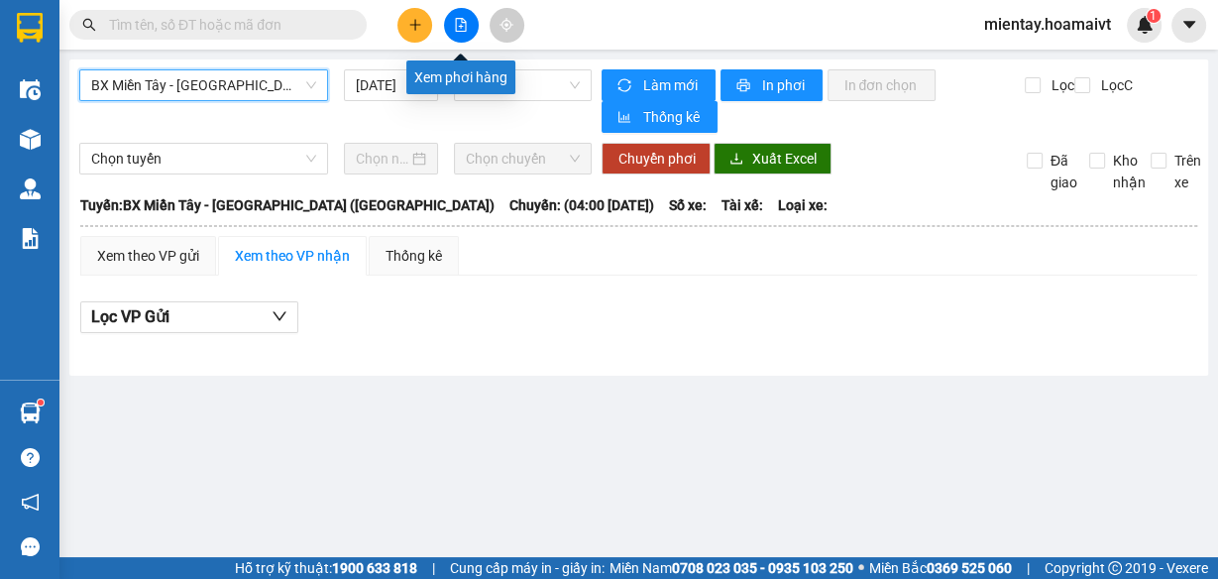
click at [458, 24] on icon "file-add" at bounding box center [461, 25] width 14 height 14
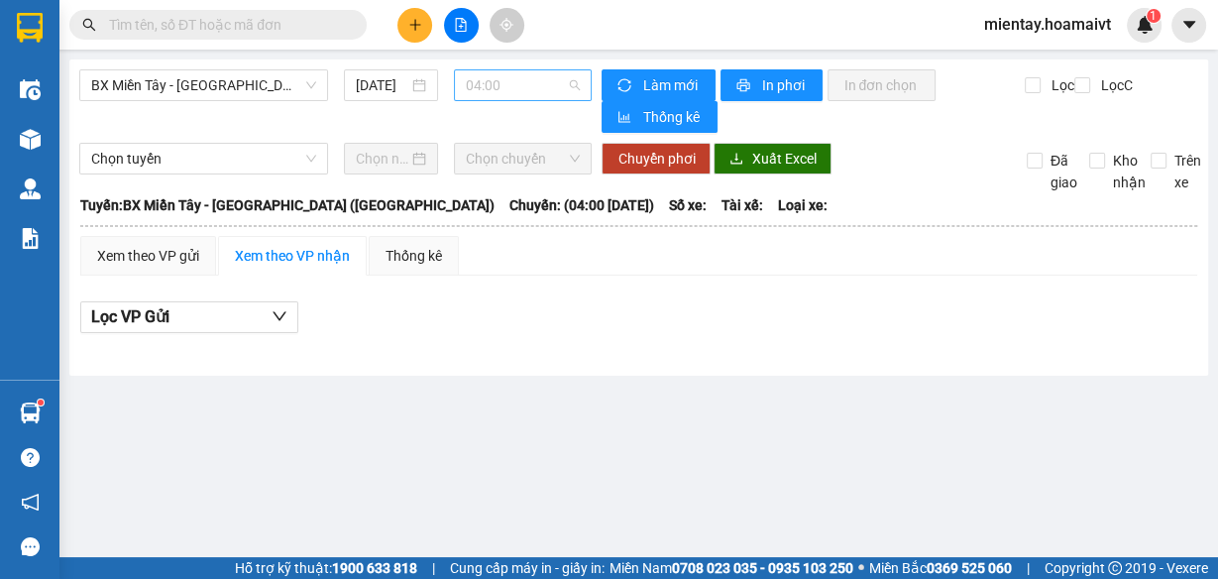
click at [527, 84] on span "04:00" at bounding box center [523, 85] width 115 height 30
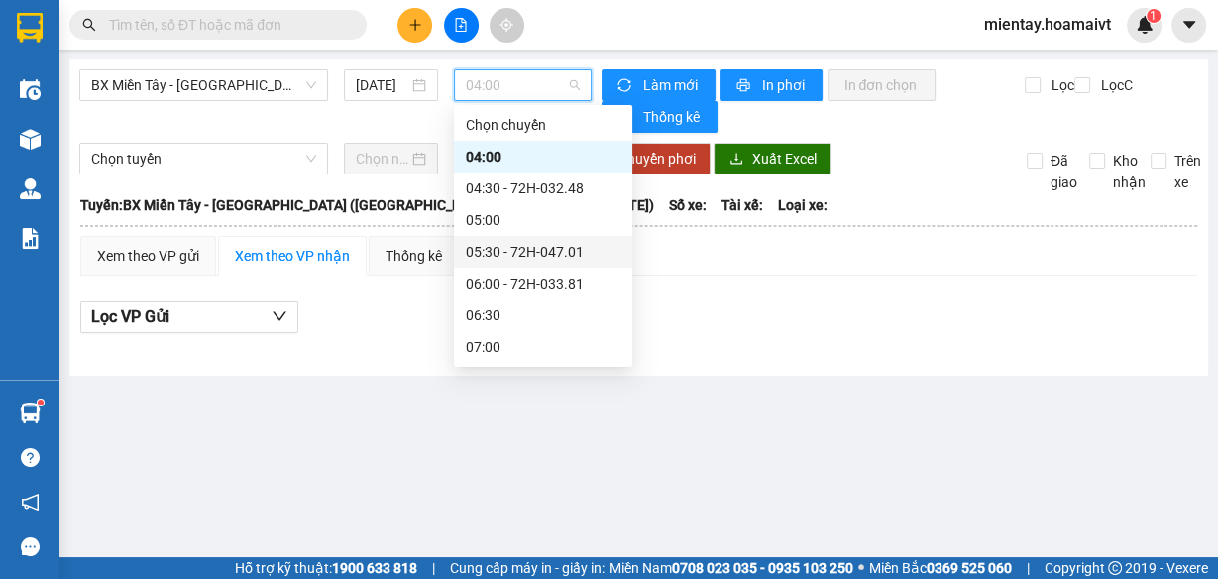
click at [543, 248] on div "05:30 - 72H-047.01" at bounding box center [543, 252] width 155 height 22
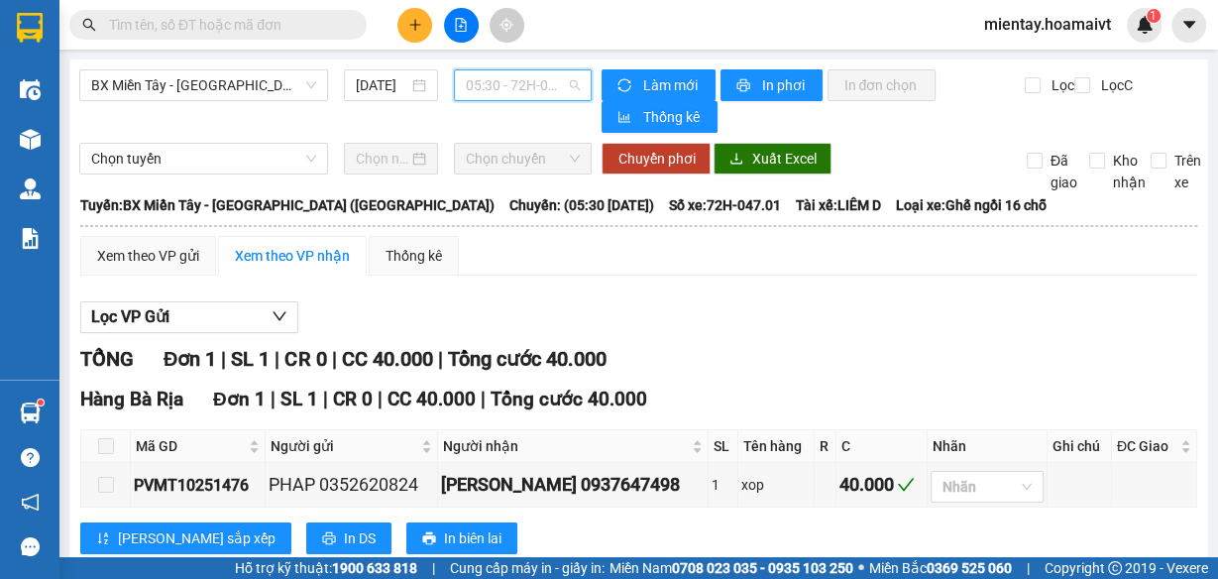
click at [515, 77] on span "05:30 - 72H-047.01" at bounding box center [523, 85] width 115 height 30
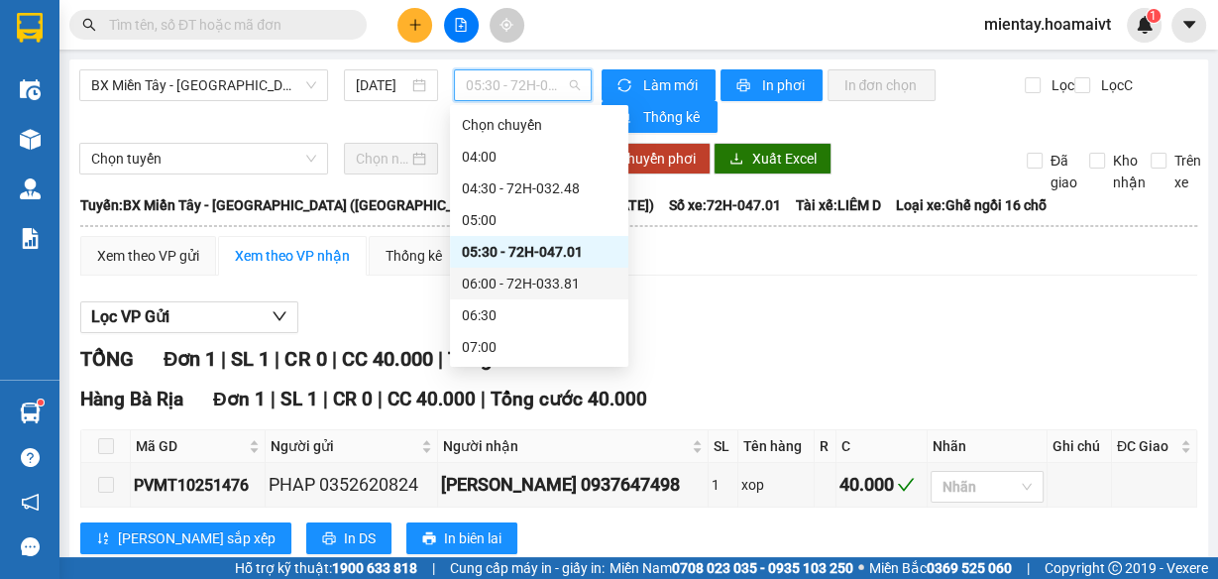
click at [539, 285] on div "06:00 - 72H-033.81" at bounding box center [539, 283] width 155 height 22
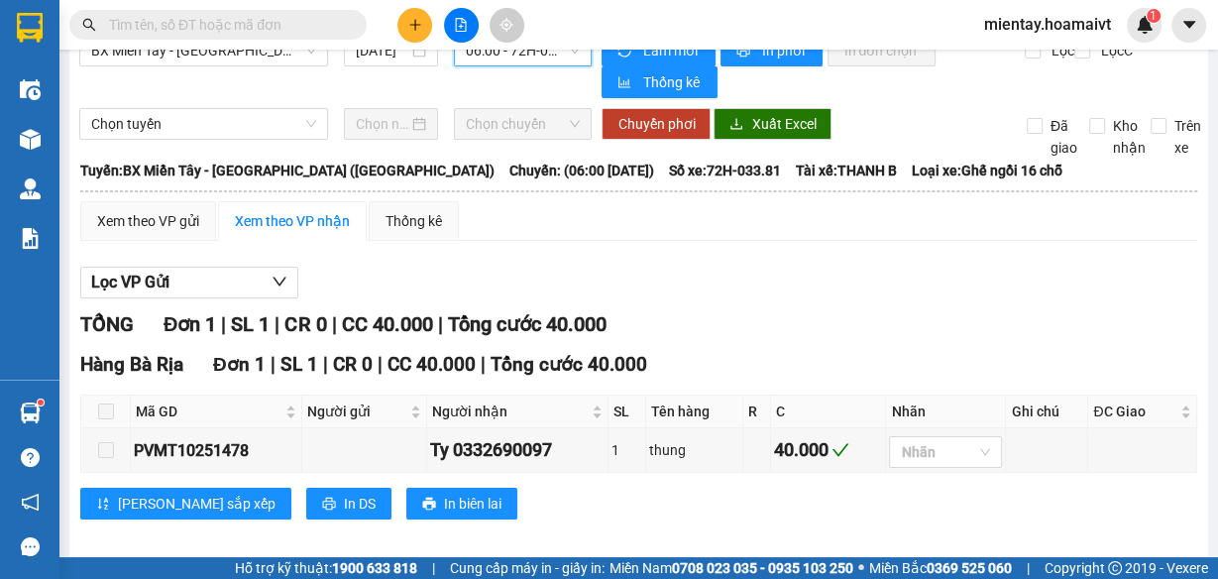
scroll to position [50, 0]
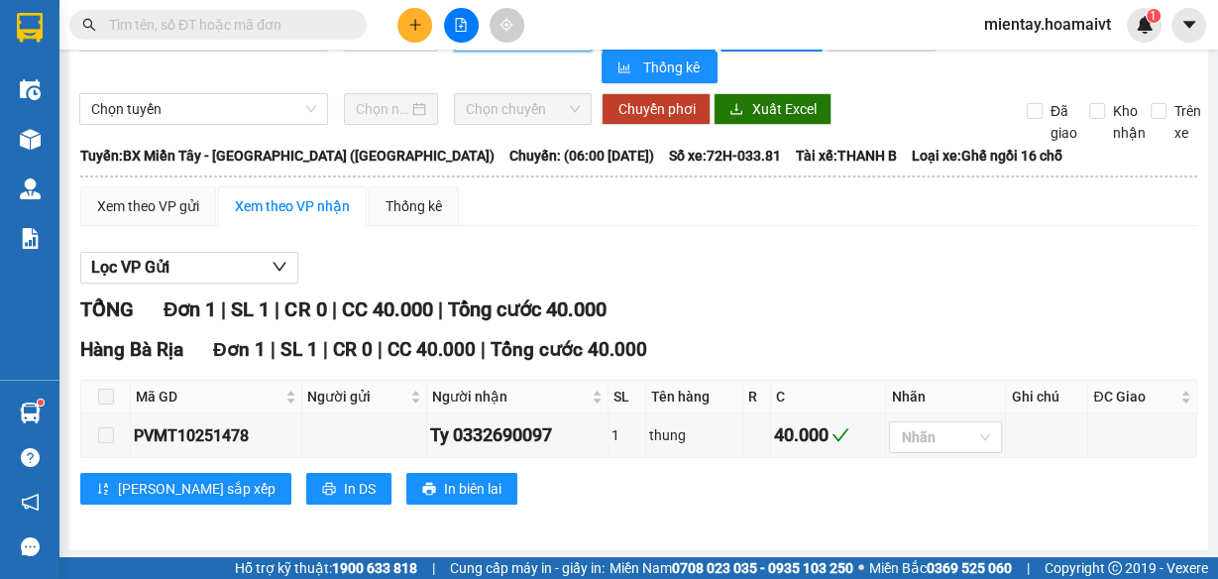
click at [317, 20] on input "text" at bounding box center [226, 25] width 234 height 22
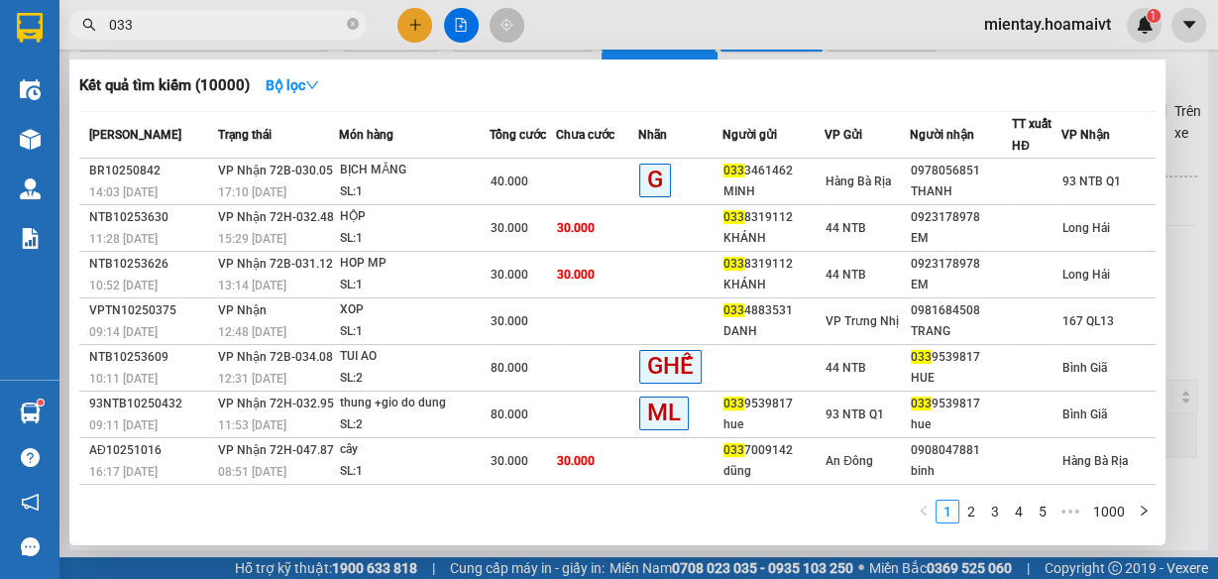
type input "0332"
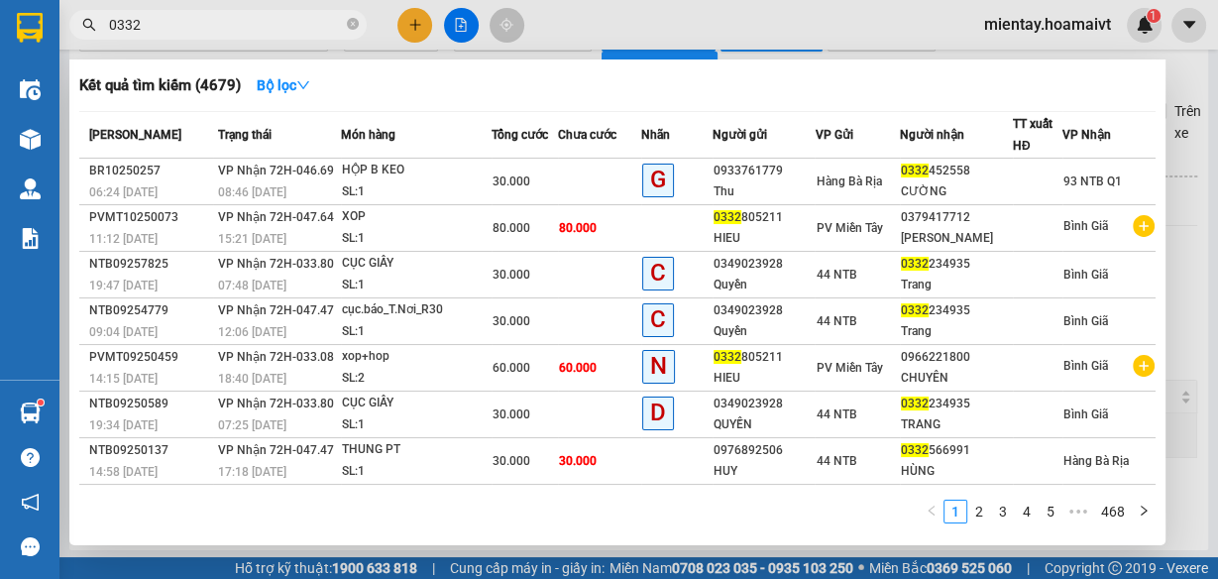
click at [159, 29] on input "0332" at bounding box center [226, 25] width 234 height 22
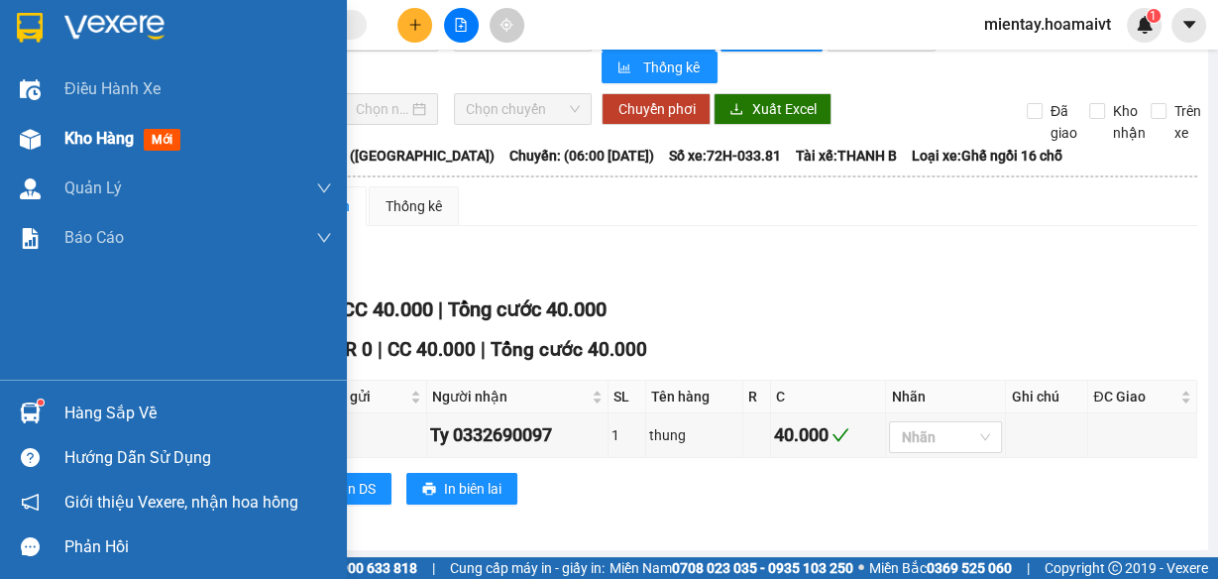
click at [106, 134] on span "Kho hàng" at bounding box center [98, 138] width 69 height 19
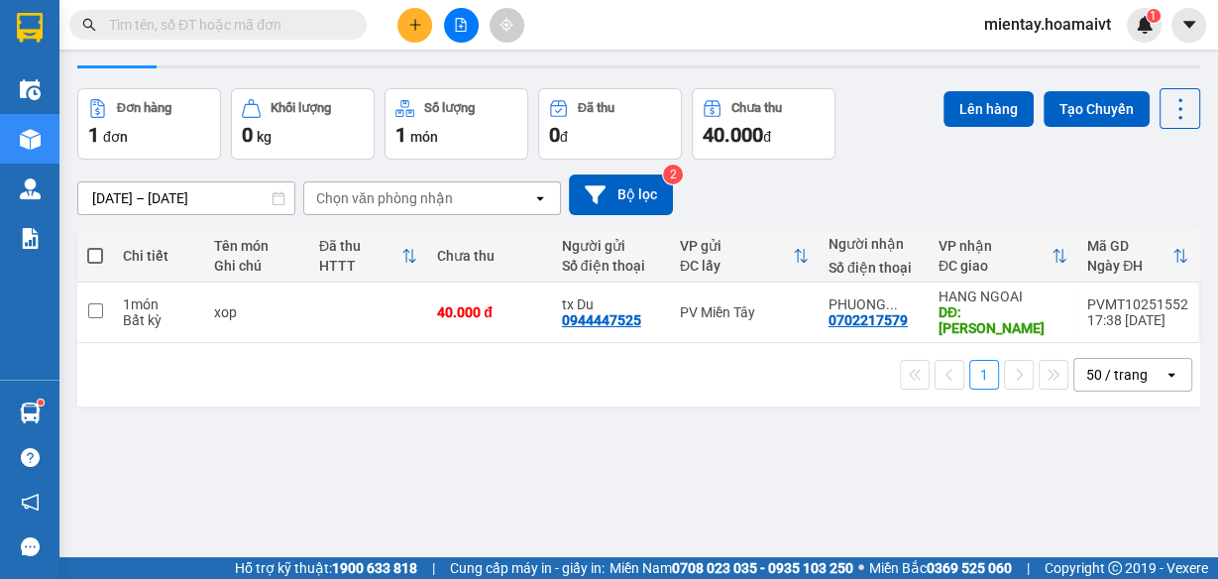
click at [384, 197] on div "Chọn văn phòng nhận" at bounding box center [384, 198] width 137 height 20
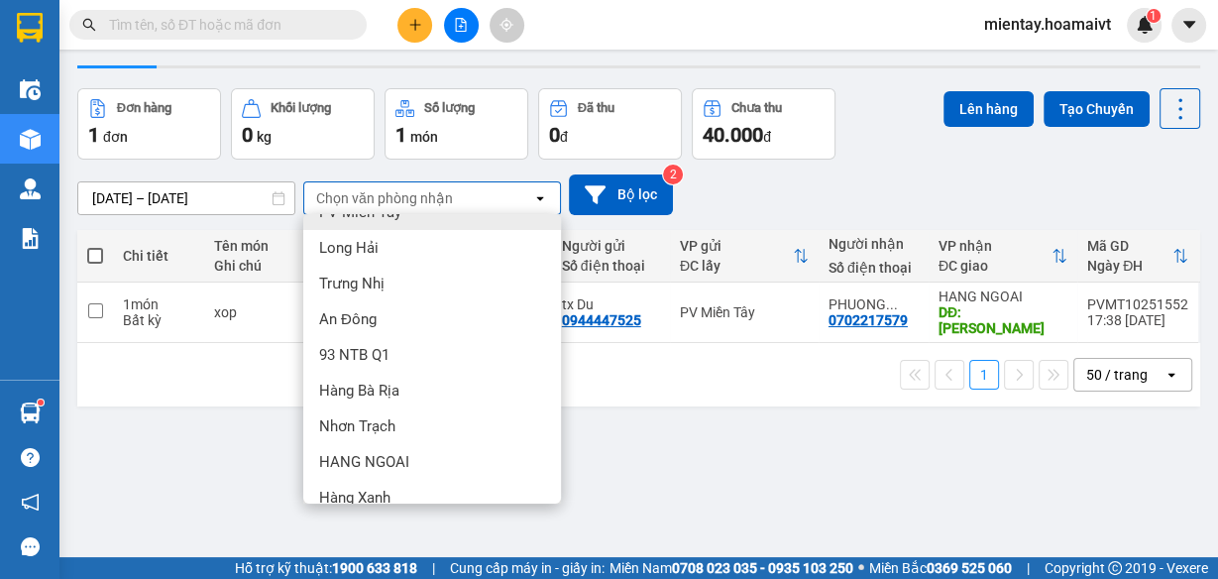
scroll to position [190, 0]
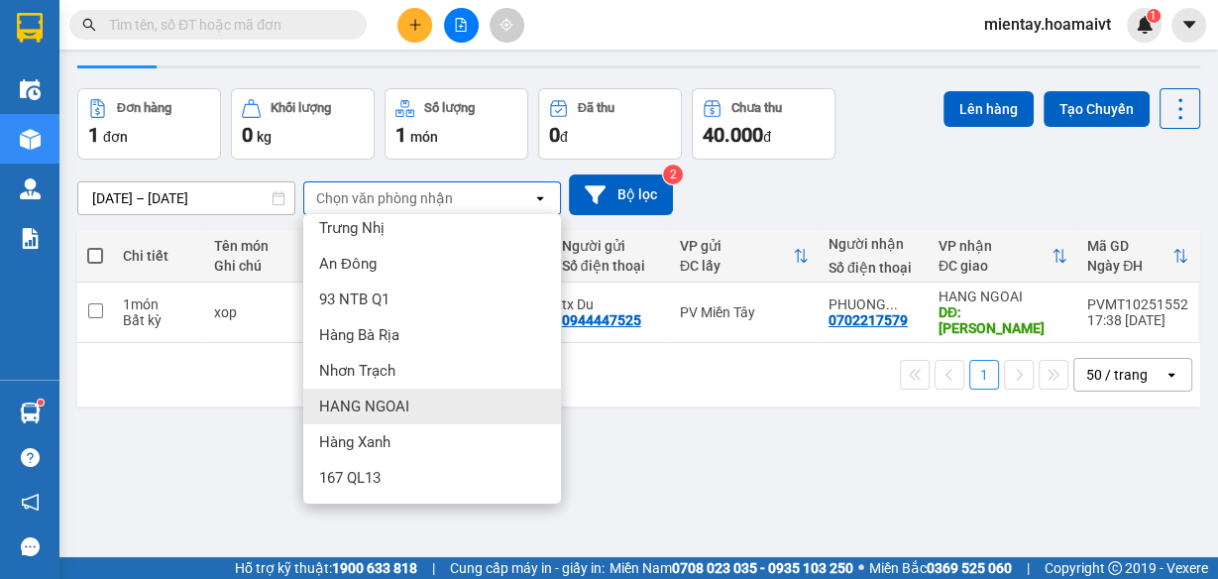
click at [419, 396] on div "HANG NGOAI" at bounding box center [432, 406] width 258 height 36
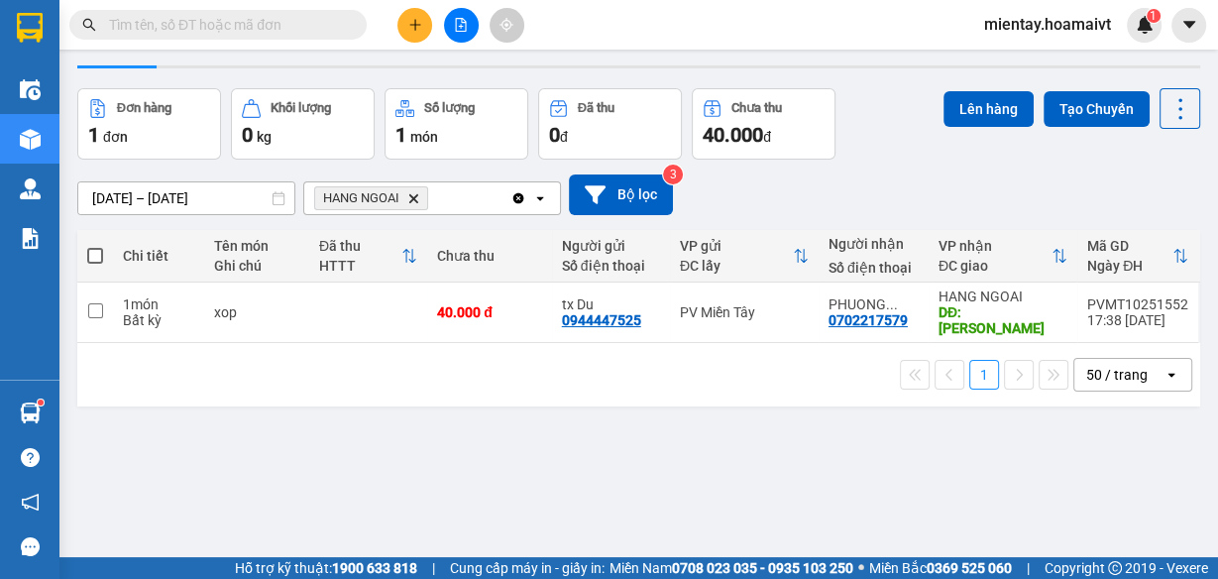
click at [101, 253] on span at bounding box center [95, 256] width 16 height 16
click at [95, 246] on input "checkbox" at bounding box center [95, 246] width 0 height 0
checkbox input "true"
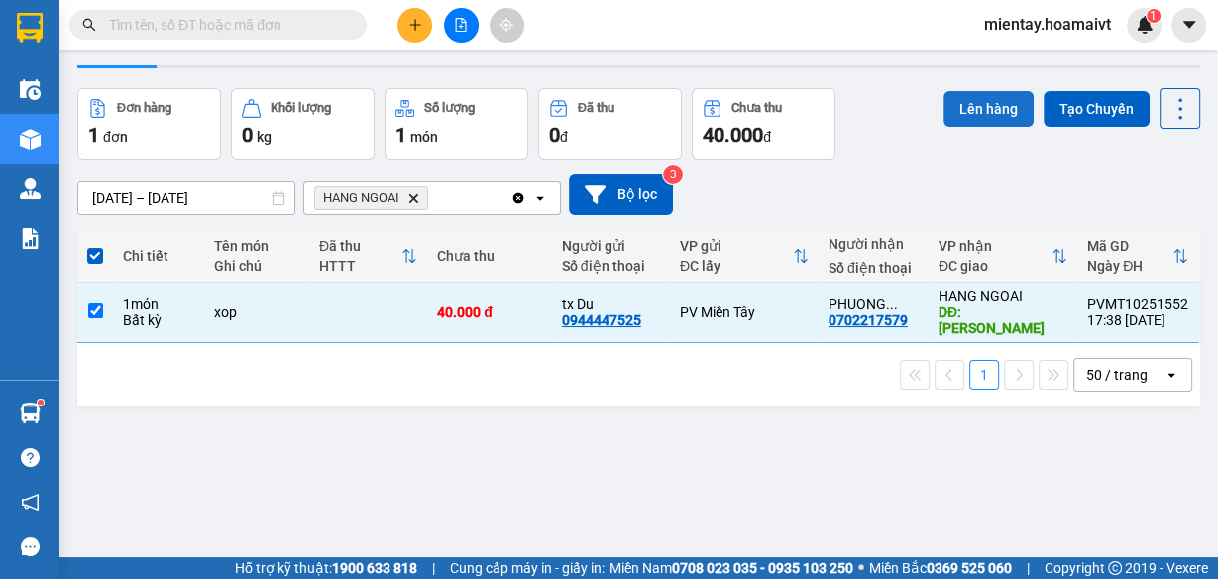
click at [975, 105] on button "Lên hàng" at bounding box center [988, 109] width 90 height 36
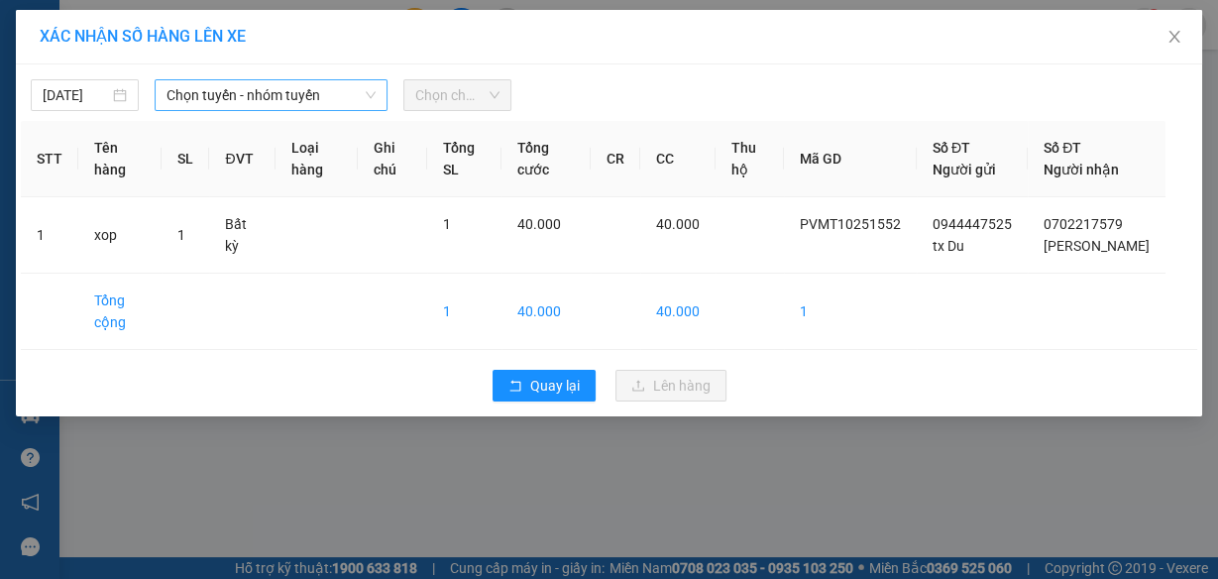
click at [339, 97] on span "Chọn tuyến - nhóm tuyến" at bounding box center [270, 95] width 209 height 30
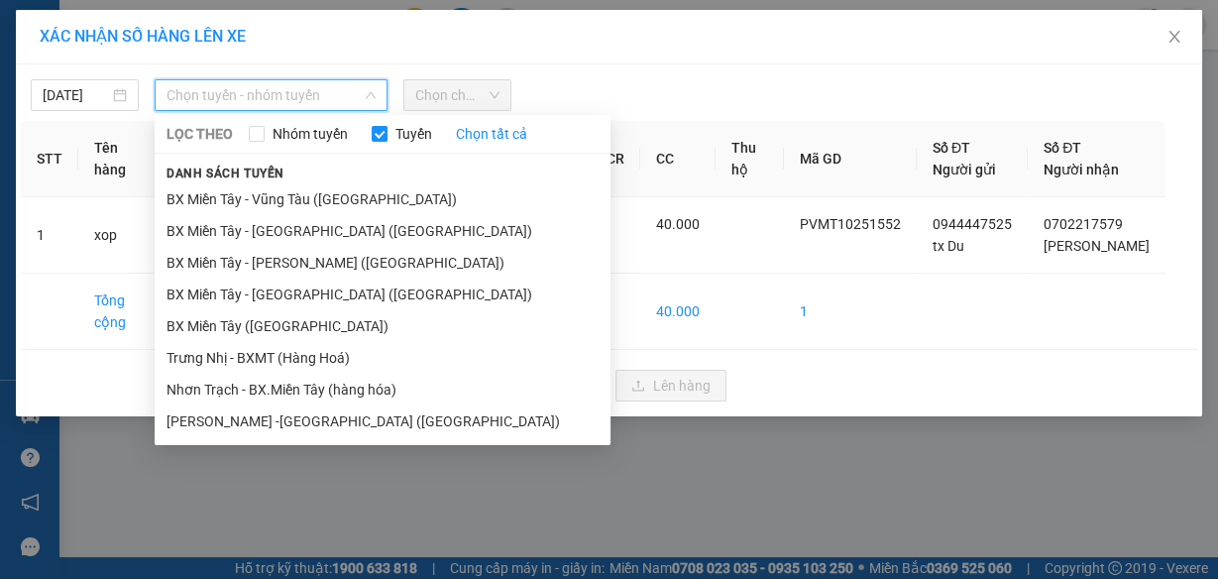
drag, startPoint x: 306, startPoint y: 326, endPoint x: 403, endPoint y: 159, distance: 193.6
click at [307, 319] on li "BX Miền Tây ([GEOGRAPHIC_DATA])" at bounding box center [383, 326] width 456 height 32
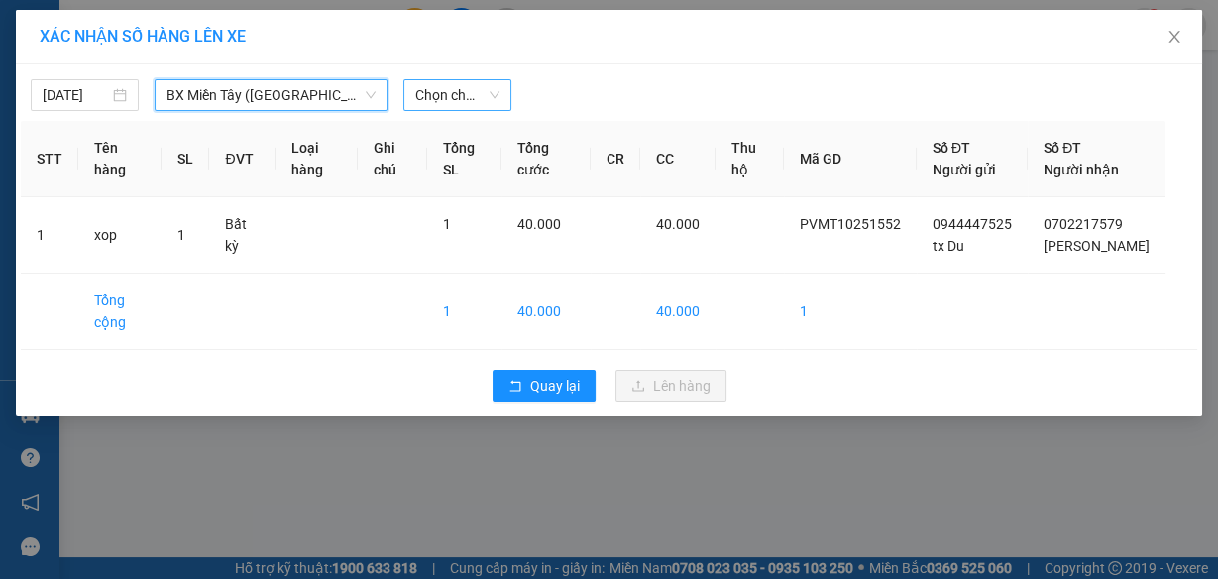
click at [454, 88] on span "Chọn chuyến" at bounding box center [457, 95] width 84 height 30
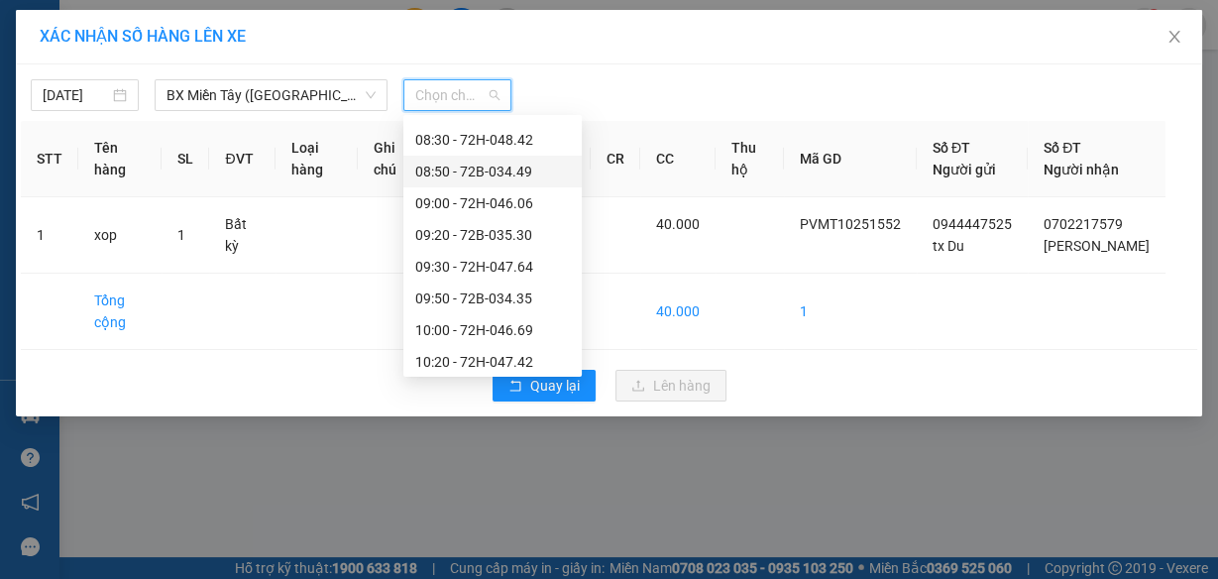
scroll to position [555, 0]
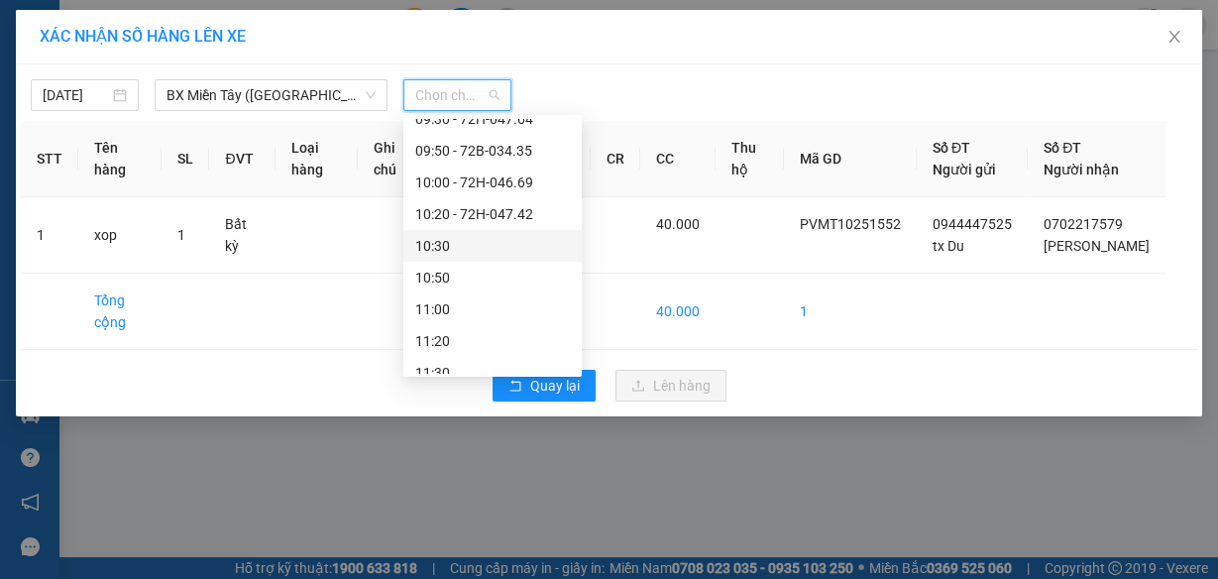
drag, startPoint x: 473, startPoint y: 245, endPoint x: 547, endPoint y: 150, distance: 120.7
click at [473, 243] on div "10:30" at bounding box center [492, 246] width 155 height 22
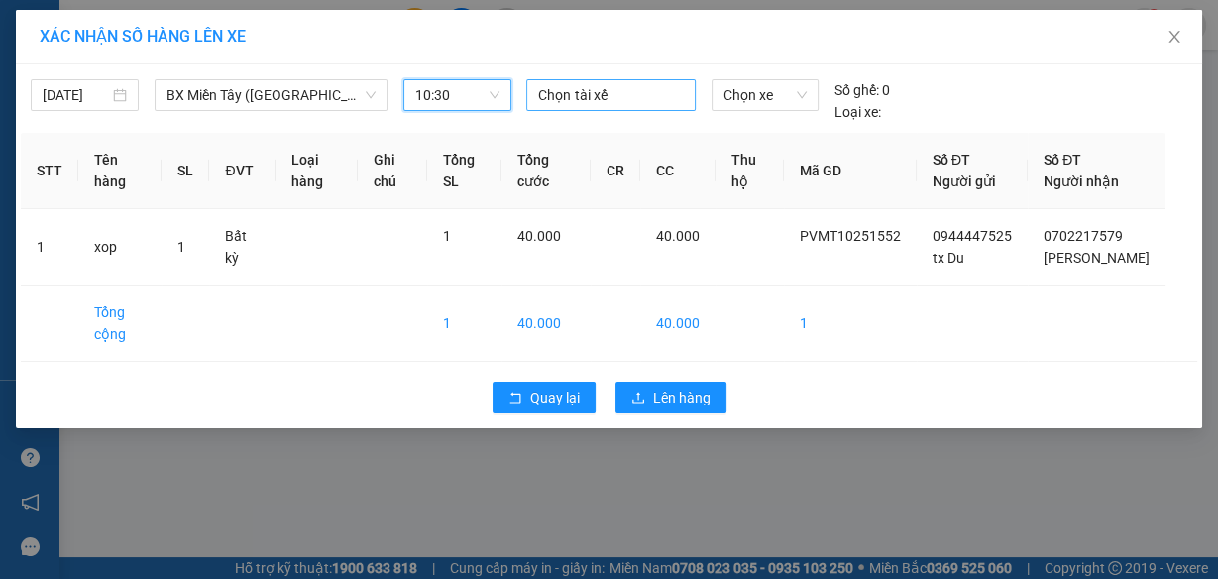
click at [579, 89] on div at bounding box center [610, 95] width 159 height 24
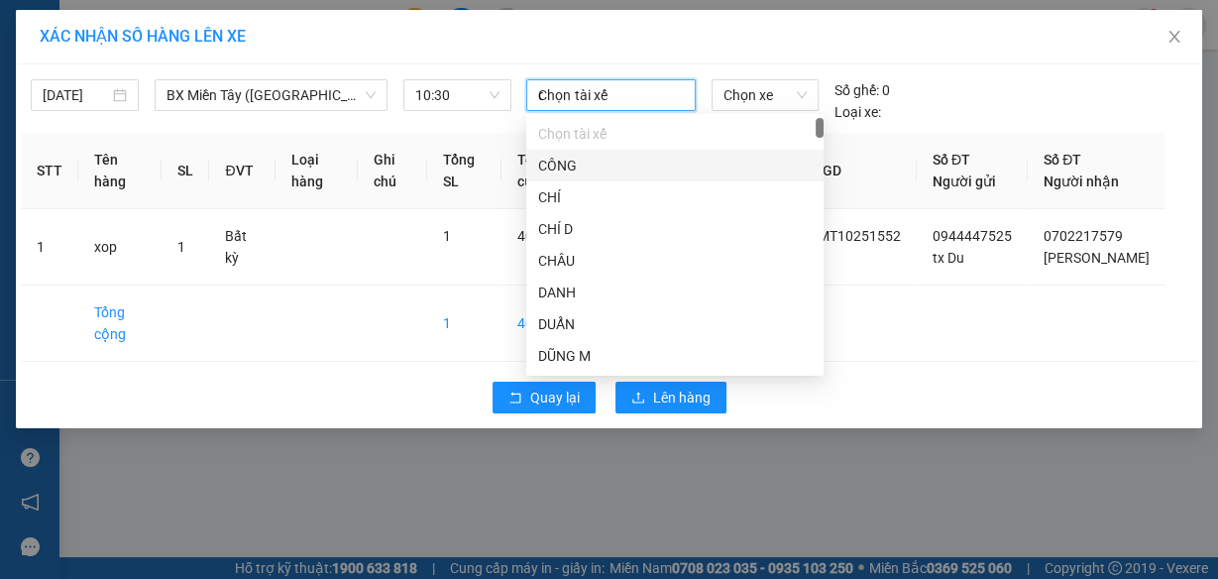
type input "du"
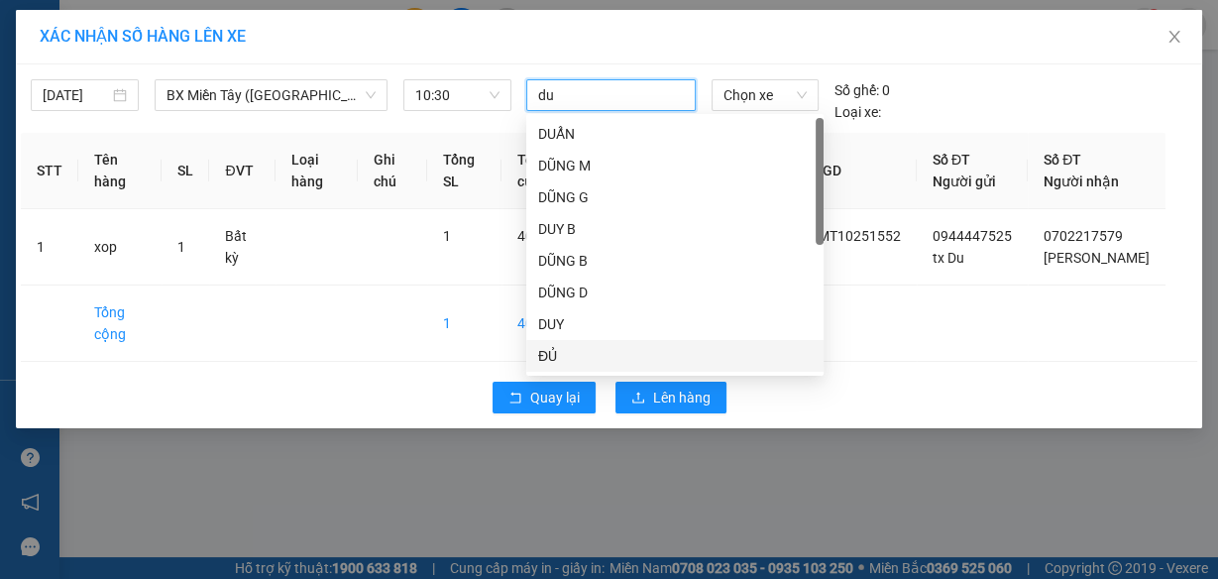
click at [558, 358] on div "ĐỦ" at bounding box center [674, 356] width 273 height 22
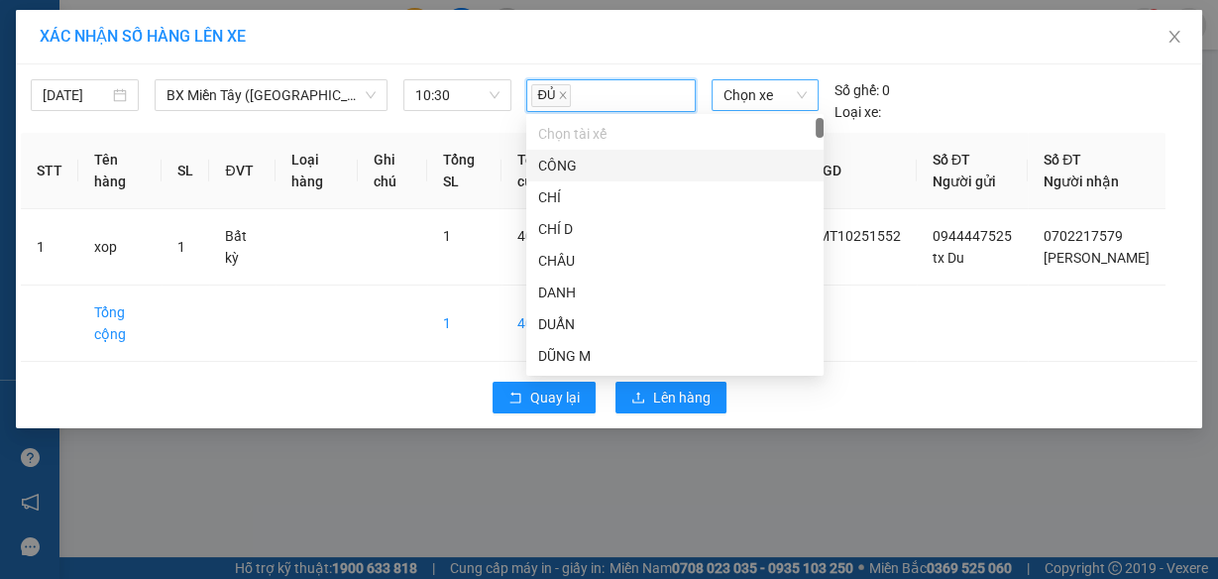
click at [769, 99] on span "Chọn xe" at bounding box center [764, 95] width 83 height 30
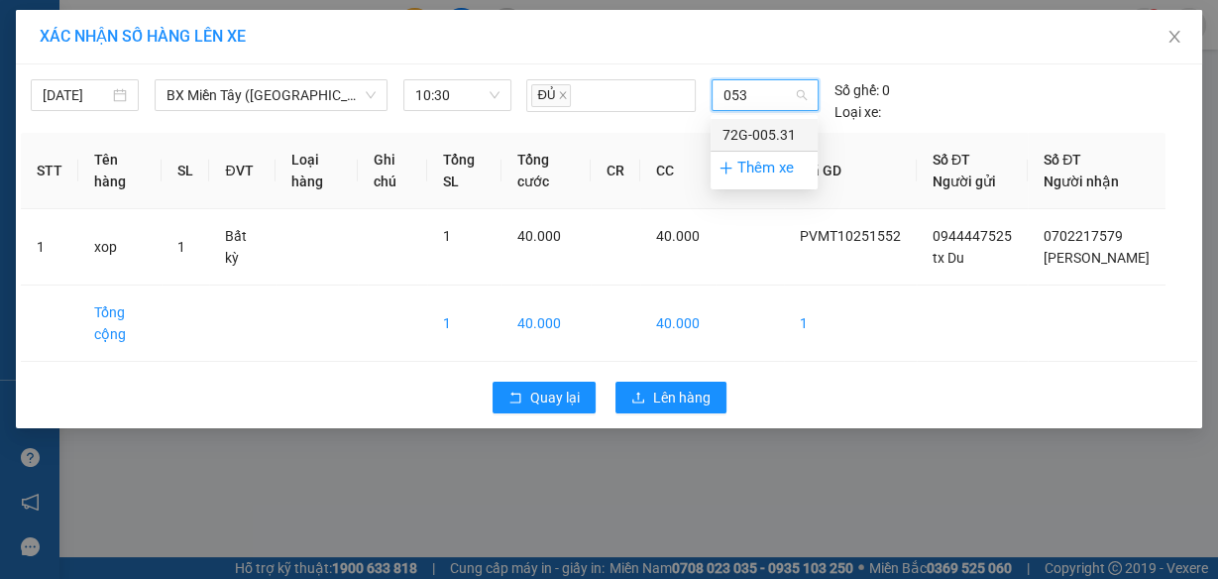
type input "0531"
click at [775, 130] on div "72G-005.31" at bounding box center [763, 135] width 83 height 22
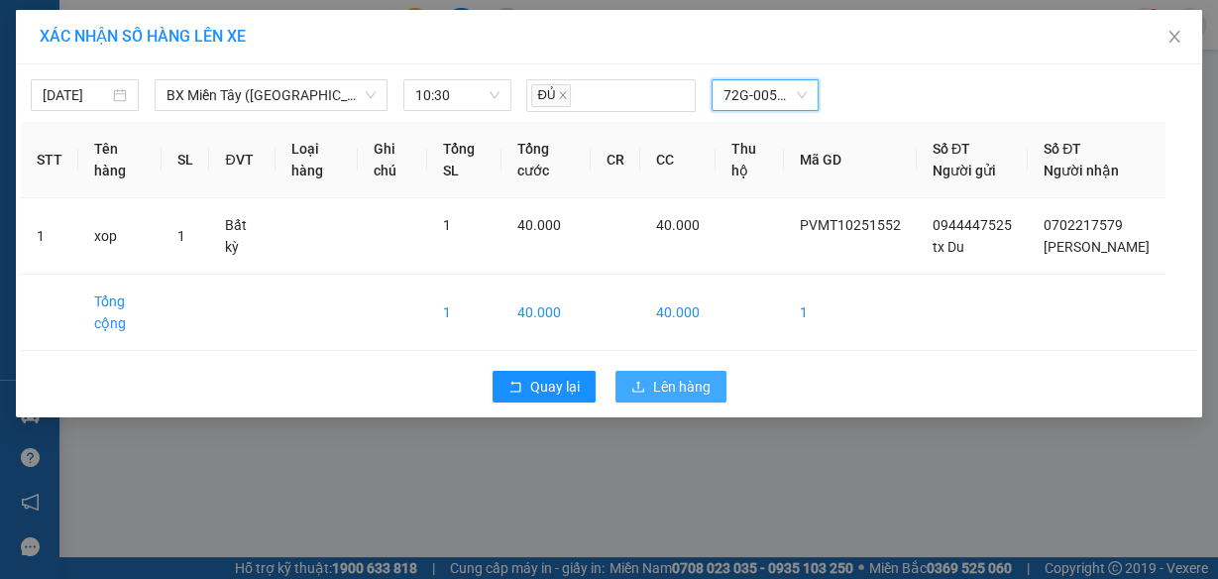
click at [674, 397] on span "Lên hàng" at bounding box center [681, 387] width 57 height 22
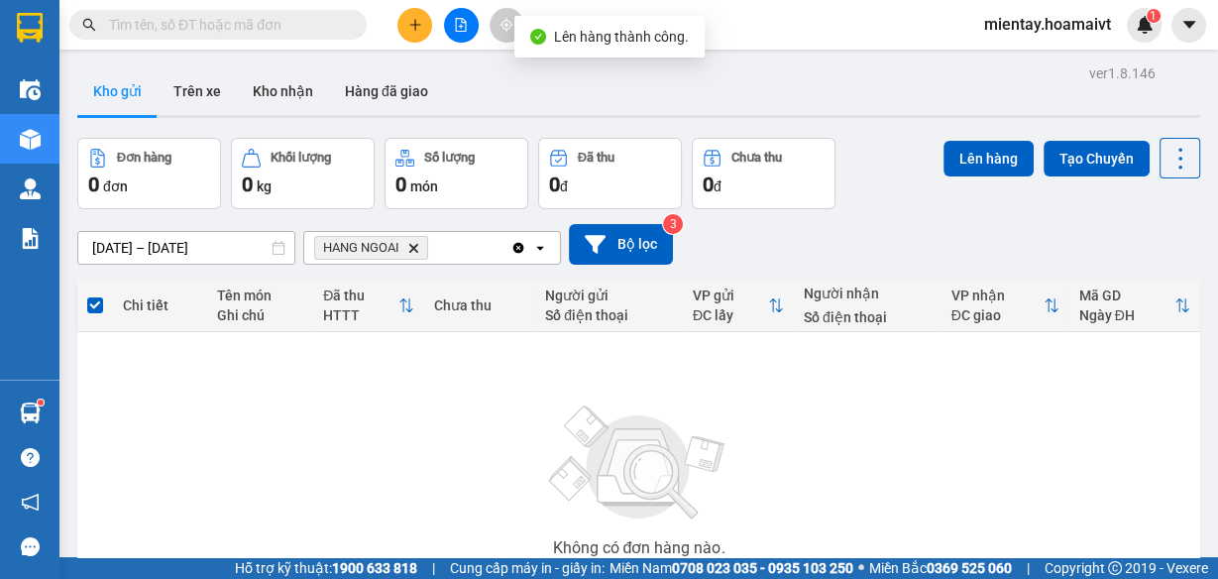
click at [417, 245] on icon "HANG NGOAI, close by backspace" at bounding box center [413, 247] width 9 height 9
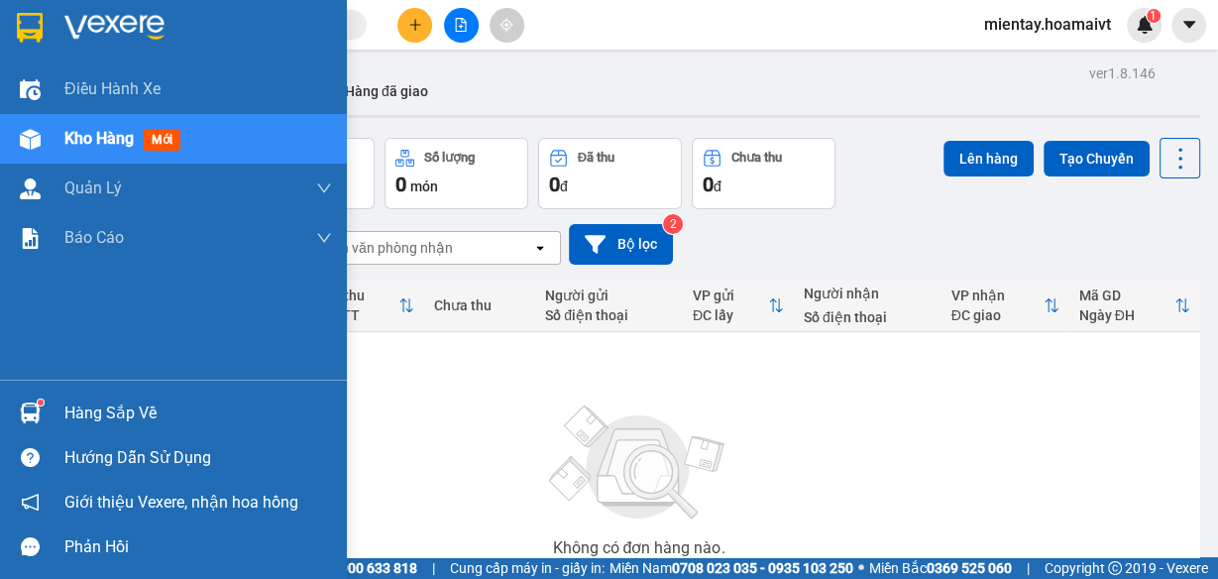
click at [179, 419] on div "Hàng sắp về" at bounding box center [198, 413] width 268 height 30
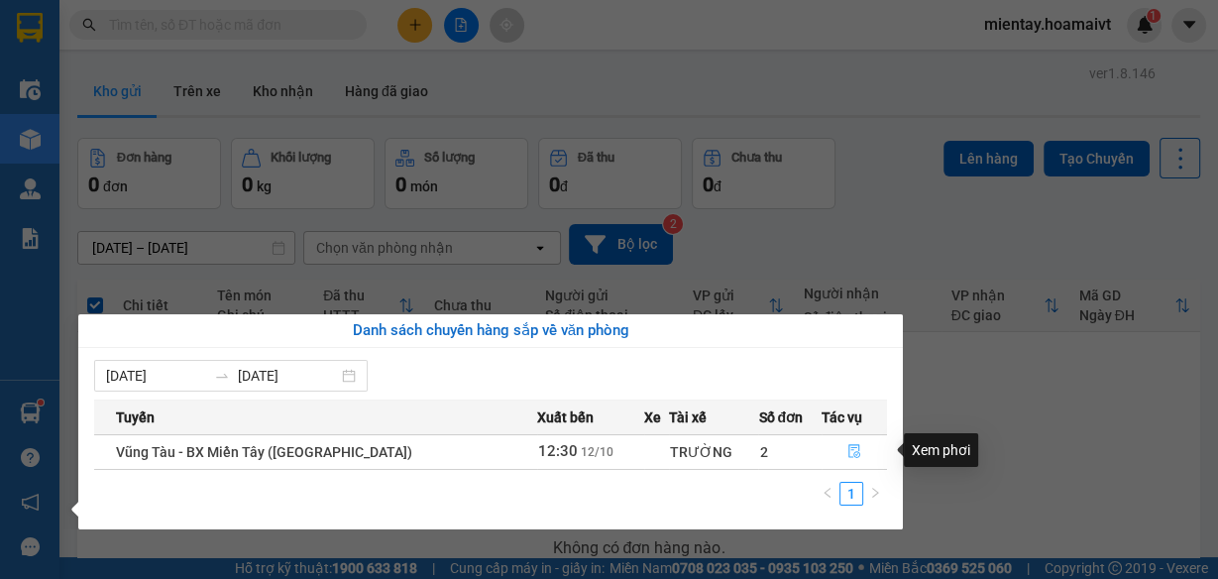
click at [847, 449] on icon "file-done" at bounding box center [854, 451] width 14 height 14
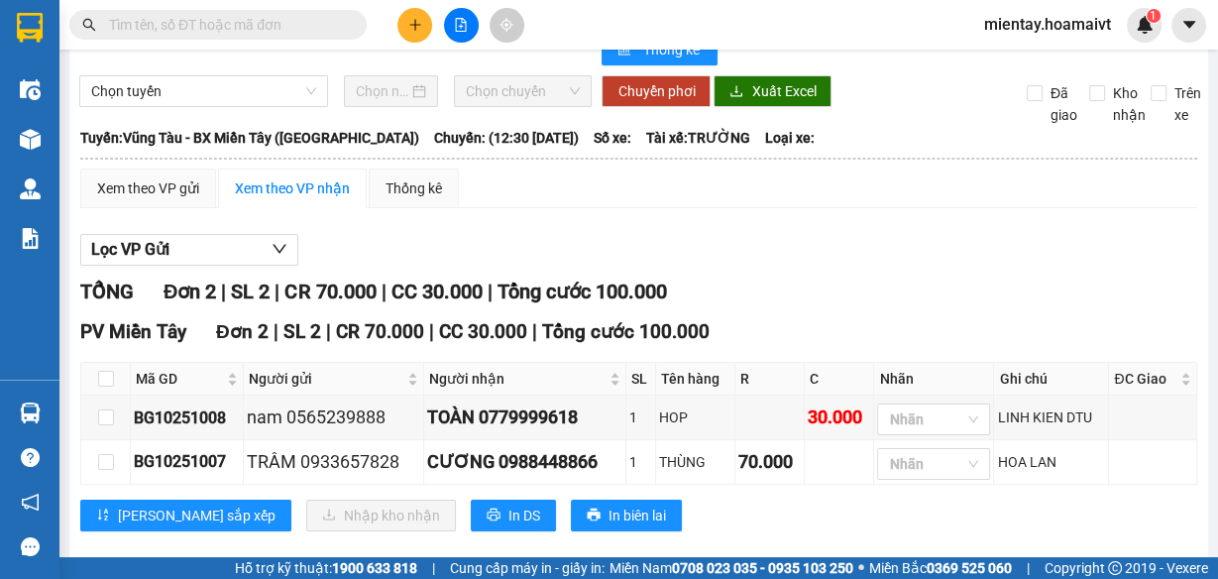
scroll to position [93, 0]
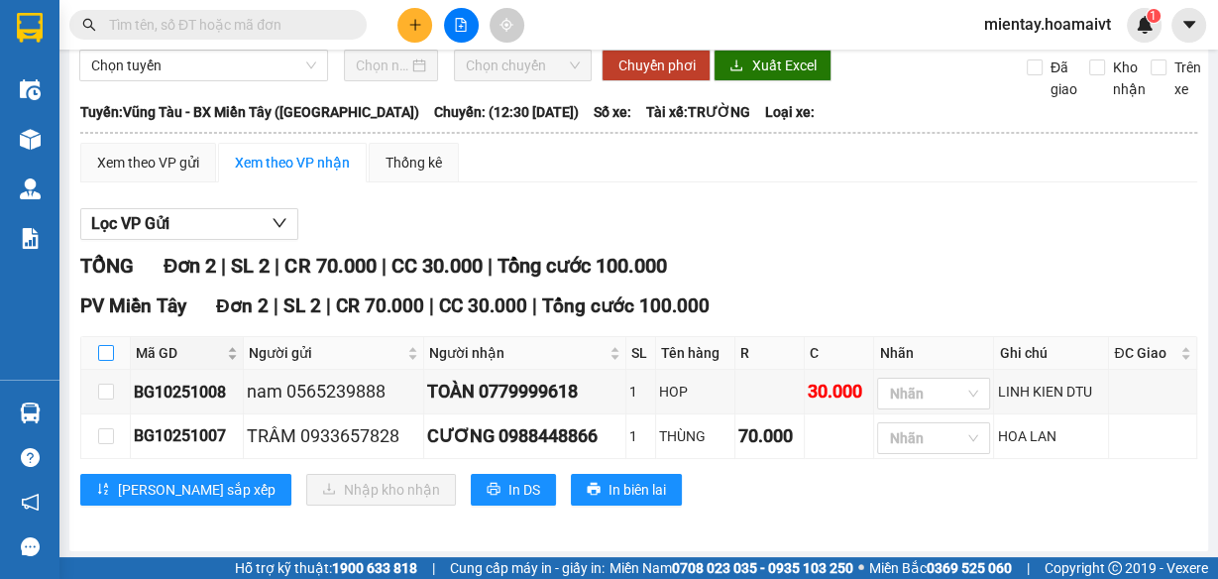
drag, startPoint x: 106, startPoint y: 349, endPoint x: 158, endPoint y: 363, distance: 53.4
click at [108, 350] on input "checkbox" at bounding box center [106, 353] width 16 height 16
checkbox input "true"
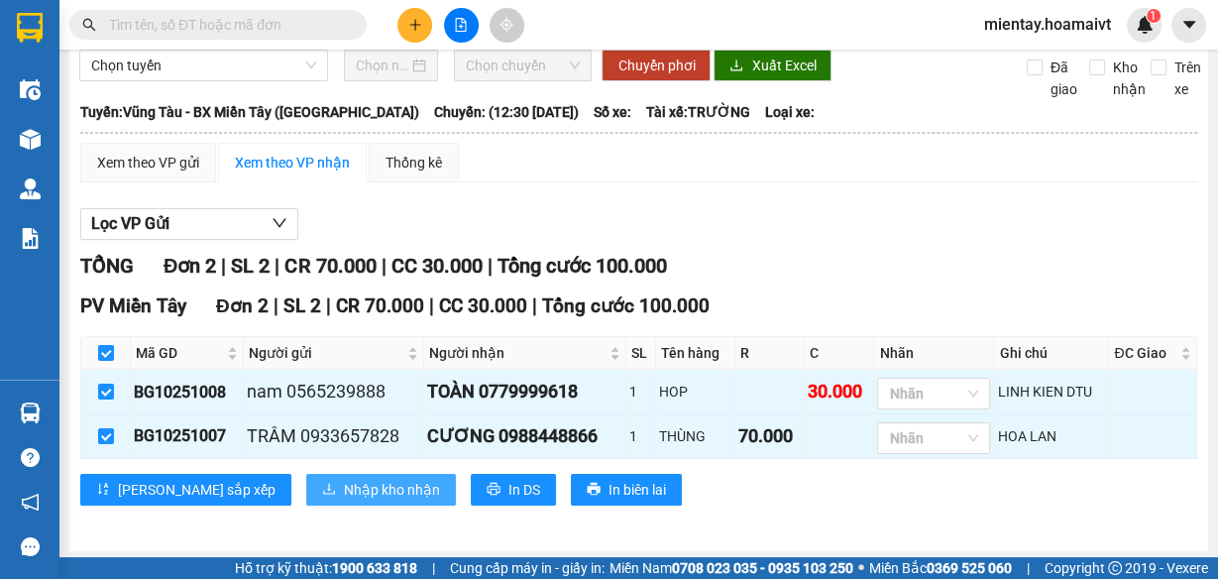
click at [344, 482] on span "Nhập kho nhận" at bounding box center [392, 490] width 96 height 22
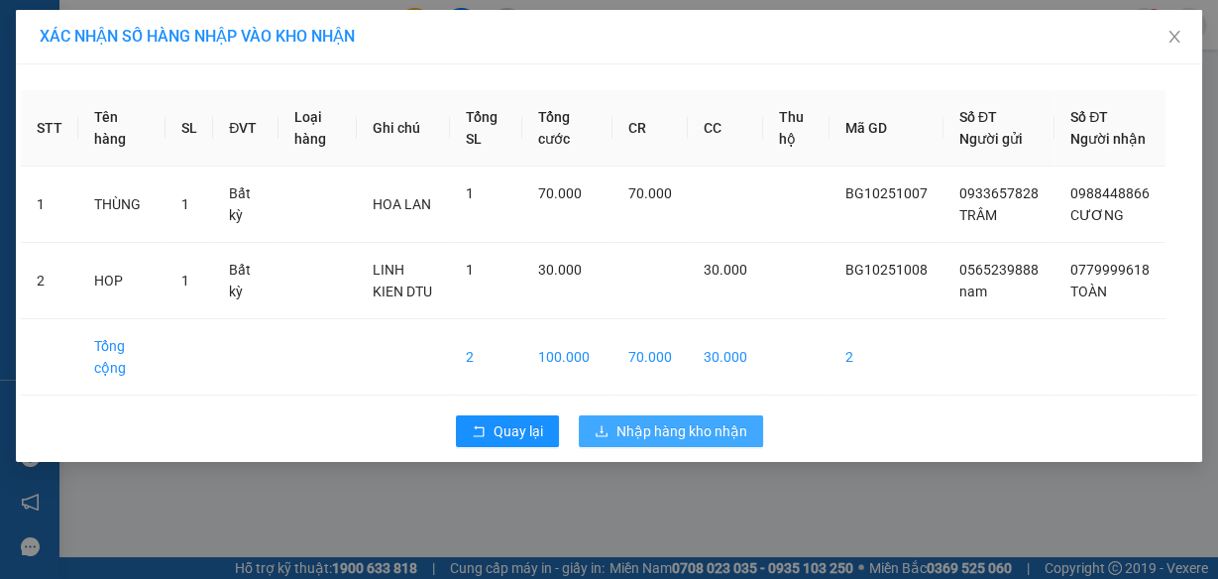
click at [681, 442] on span "Nhập hàng kho nhận" at bounding box center [681, 431] width 131 height 22
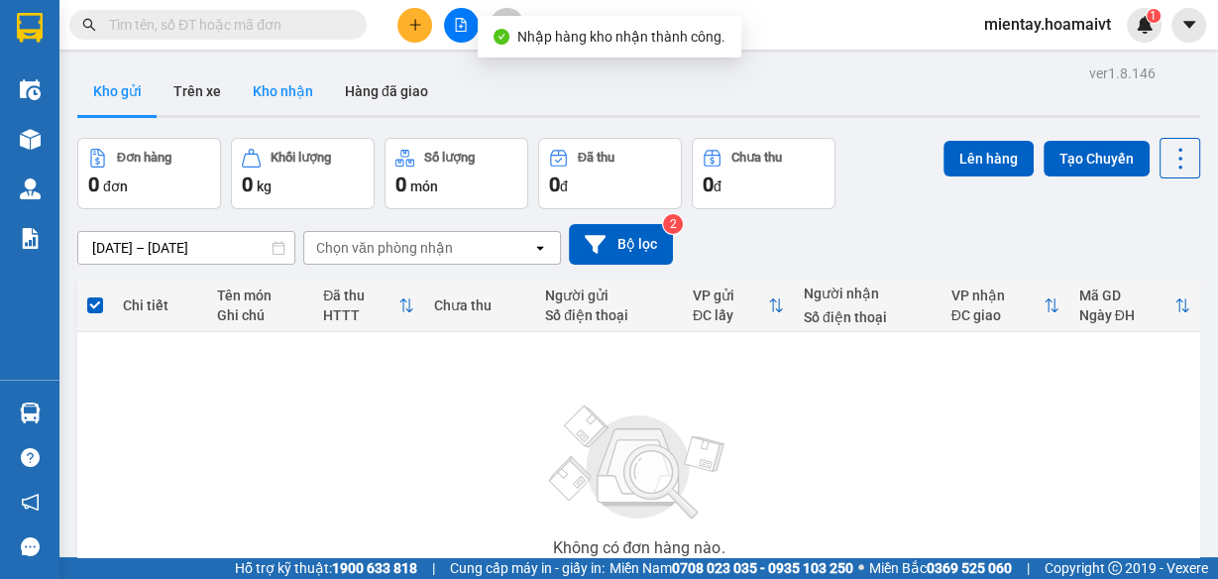
click at [286, 86] on button "Kho nhận" at bounding box center [283, 91] width 92 height 48
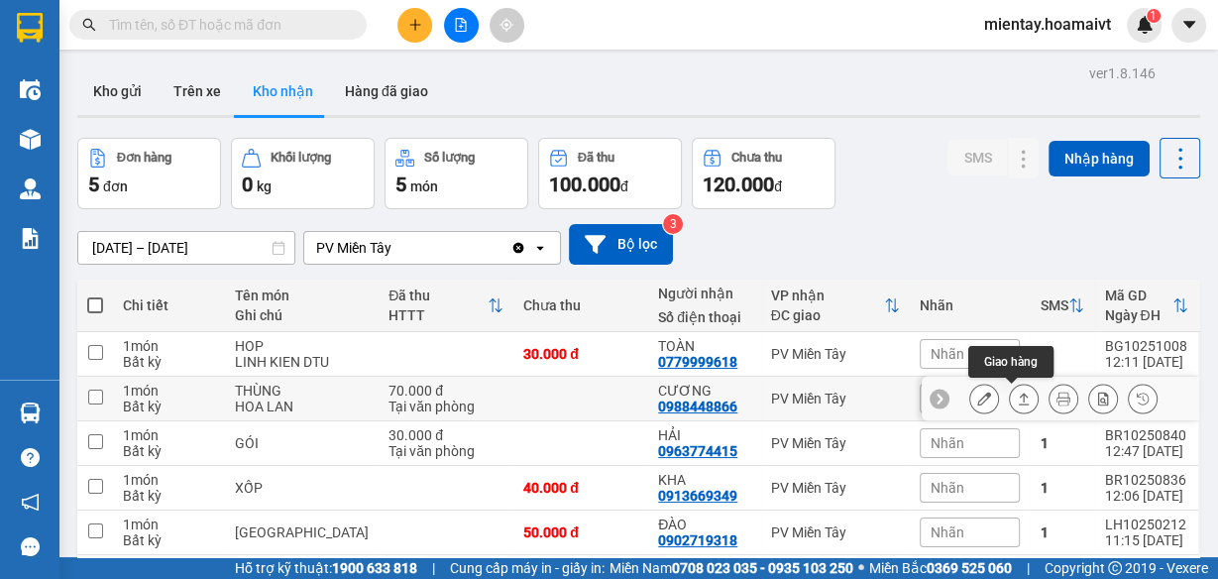
click at [1017, 400] on icon at bounding box center [1024, 398] width 14 height 14
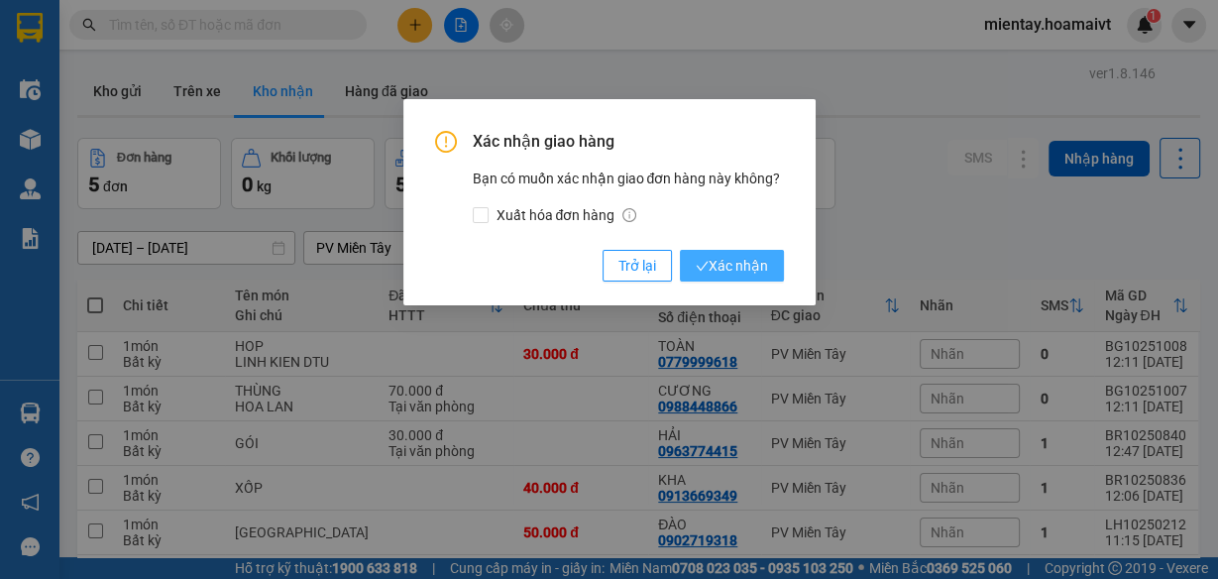
click at [747, 265] on span "Xác nhận" at bounding box center [732, 266] width 72 height 22
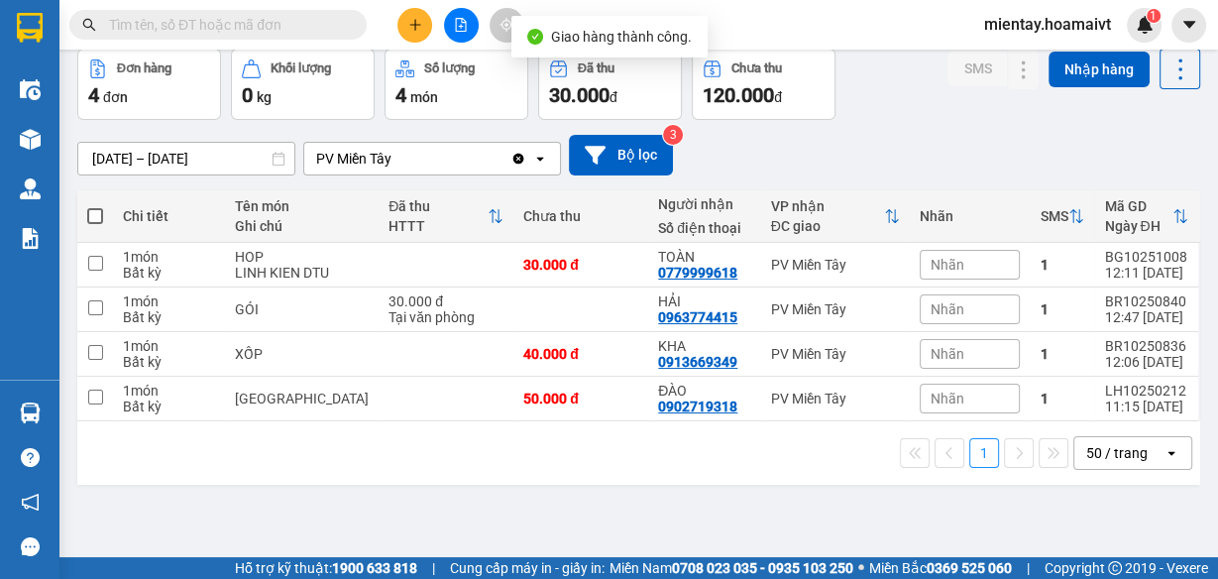
scroll to position [90, 0]
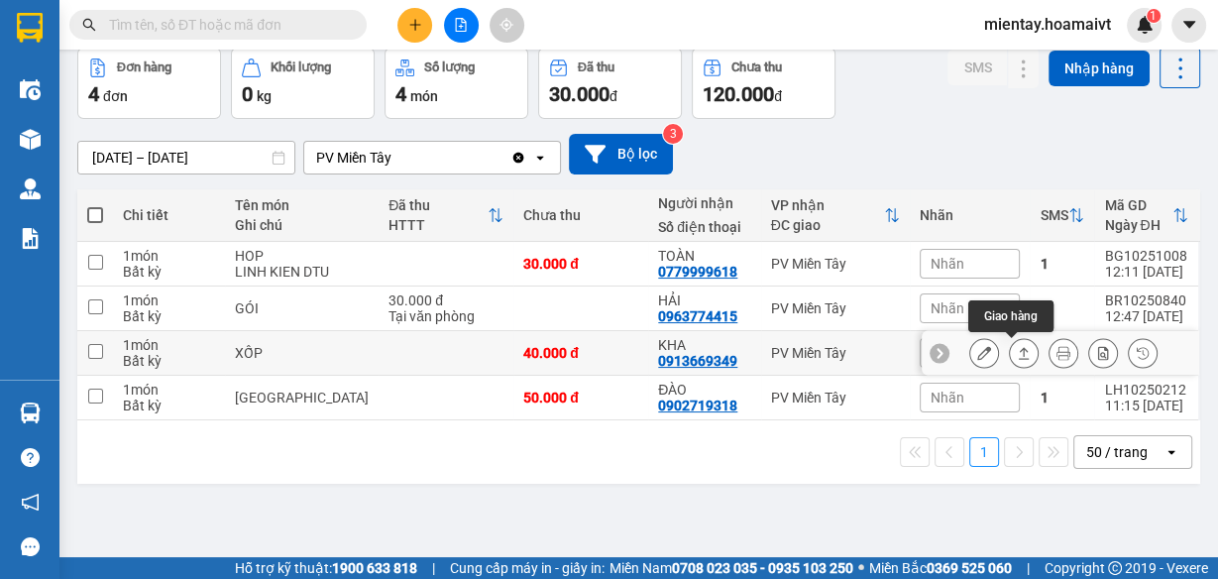
click at [1017, 349] on icon at bounding box center [1024, 353] width 14 height 14
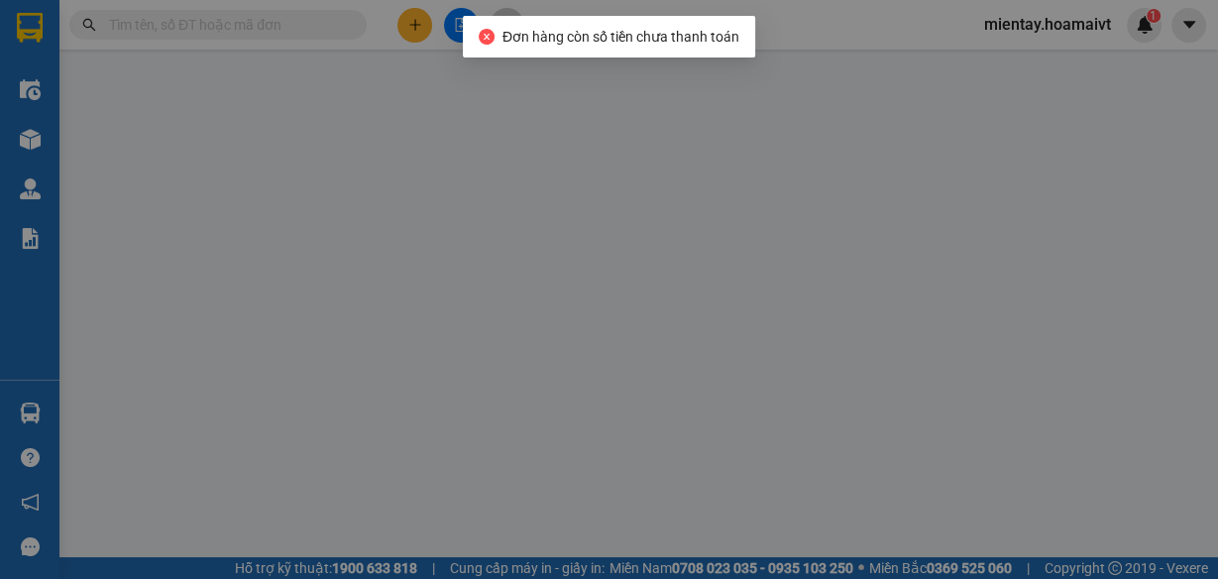
type input "0785335731"
type input "LOAN"
type input "092164000368"
type input "0913669349"
type input "KHA"
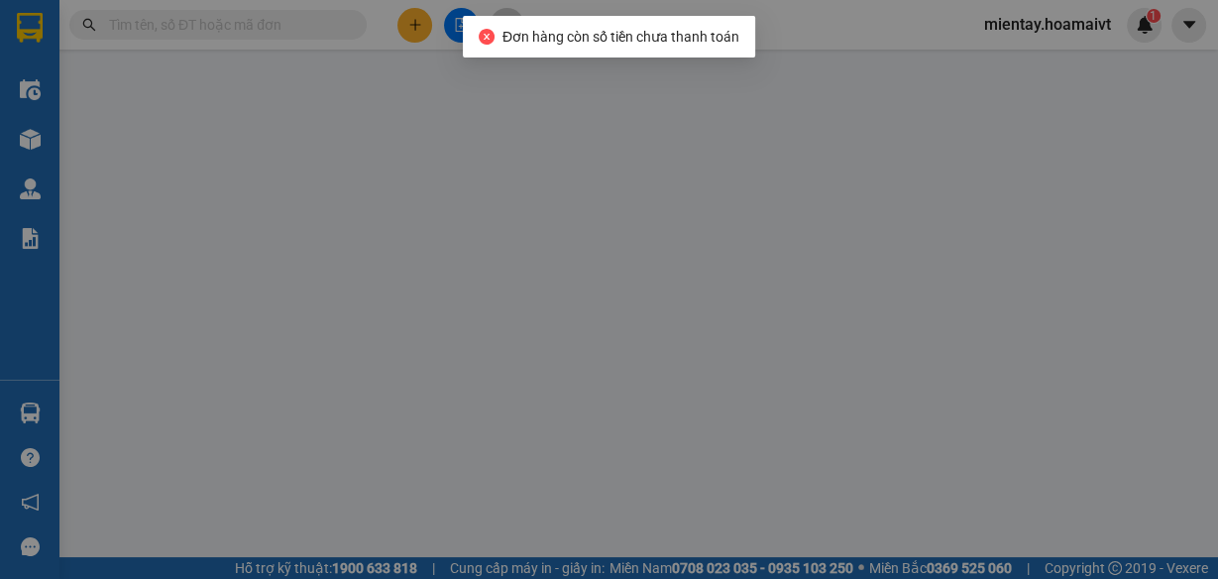
type input "40.000"
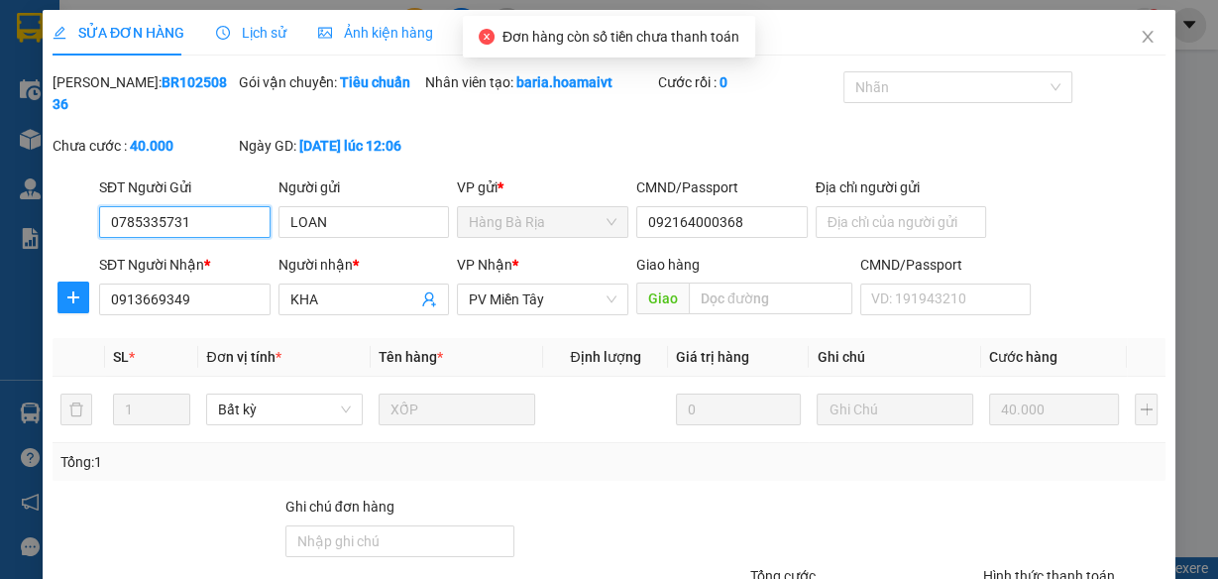
scroll to position [178, 0]
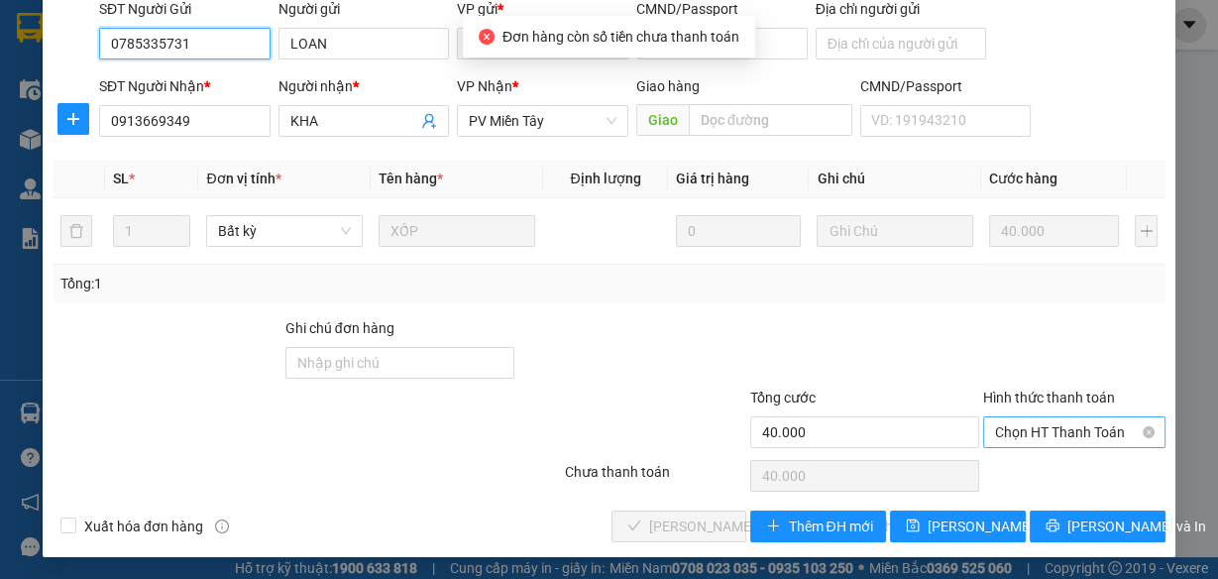
click at [1038, 426] on span "Chọn HT Thanh Toán" at bounding box center [1074, 432] width 159 height 30
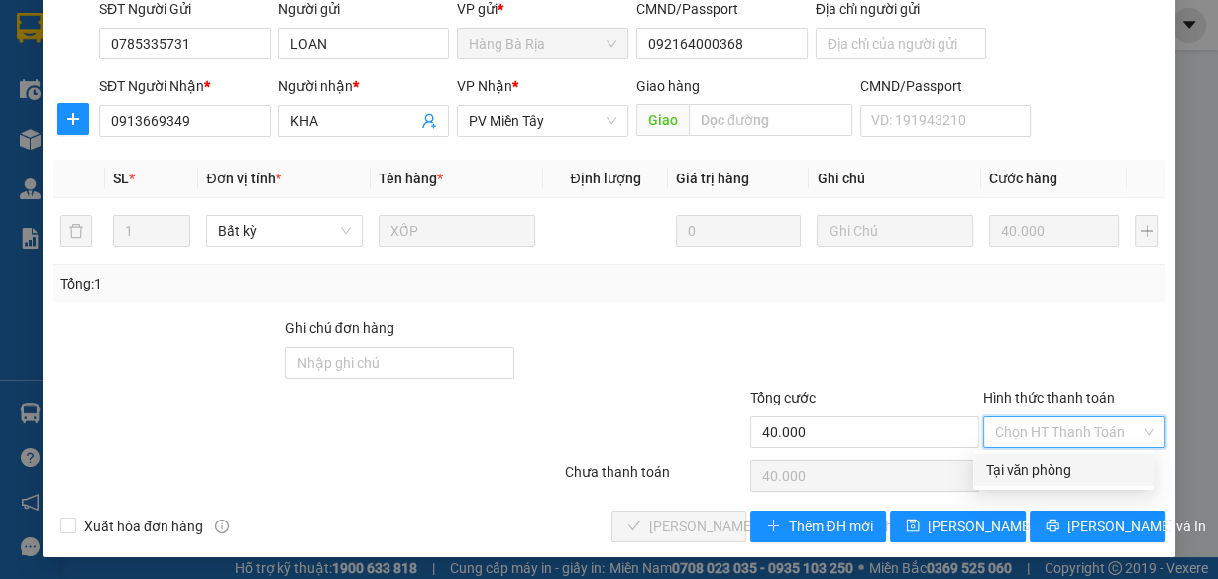
click at [1030, 462] on div "Tại văn phòng" at bounding box center [1063, 470] width 157 height 22
type input "0"
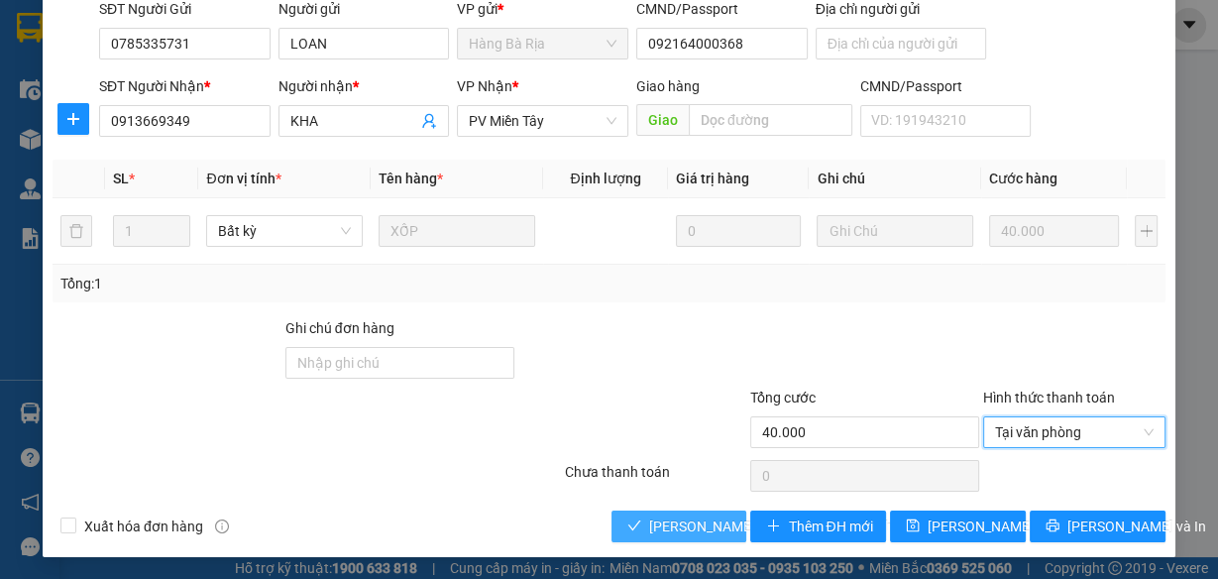
click at [690, 518] on span "[PERSON_NAME] và [PERSON_NAME] hàng" at bounding box center [783, 526] width 268 height 22
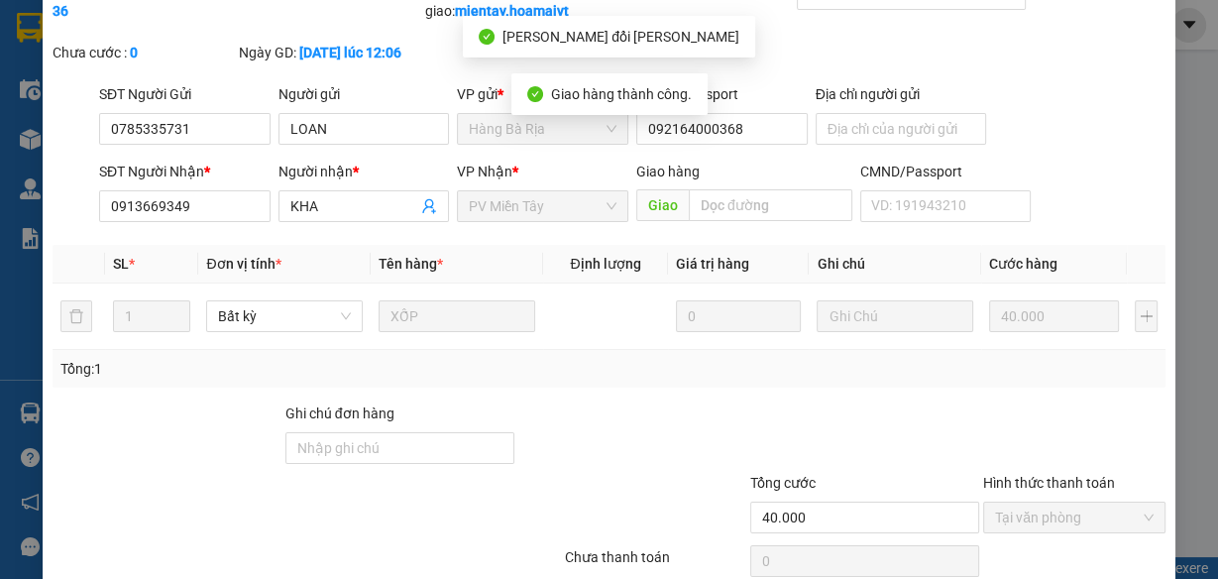
scroll to position [0, 0]
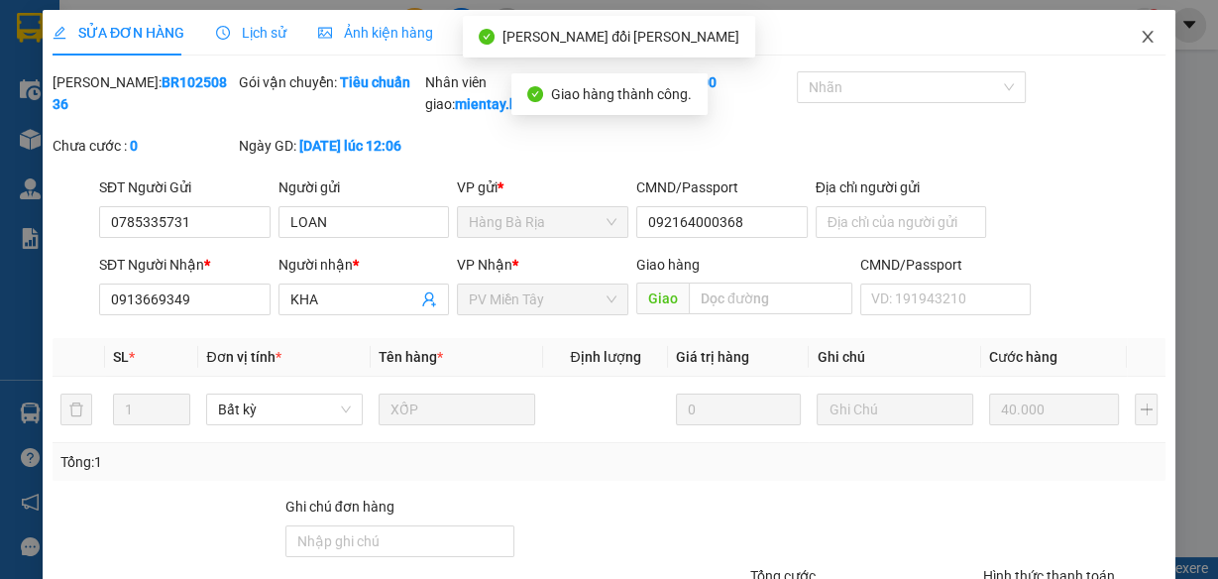
click at [1139, 37] on icon "close" at bounding box center [1147, 37] width 16 height 16
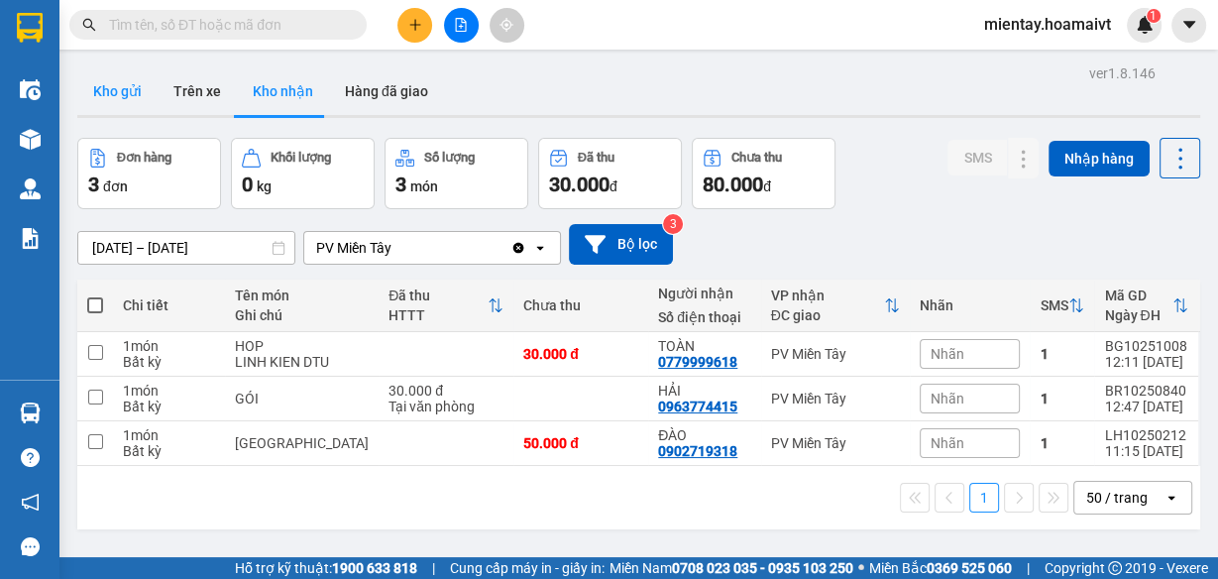
click at [117, 83] on button "Kho gửi" at bounding box center [117, 91] width 80 height 48
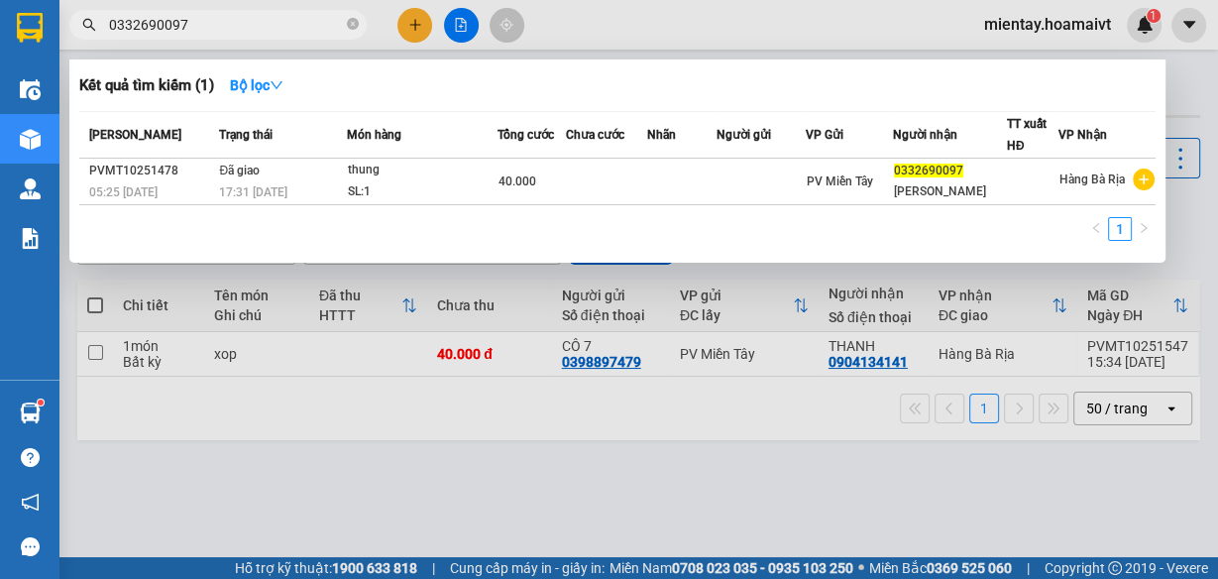
type input "0332690097"
